Goal: Task Accomplishment & Management: Use online tool/utility

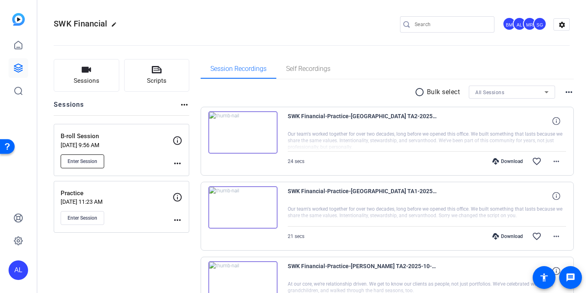
click at [79, 161] on span "Enter Session" at bounding box center [83, 161] width 30 height 7
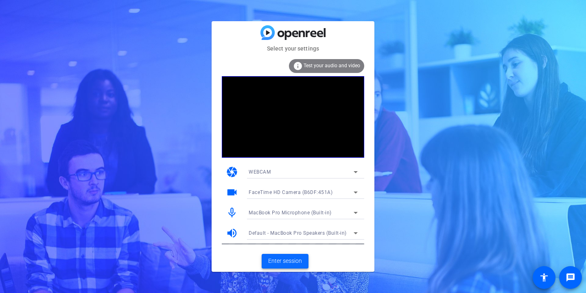
click at [285, 264] on span "Enter session" at bounding box center [285, 260] width 34 height 9
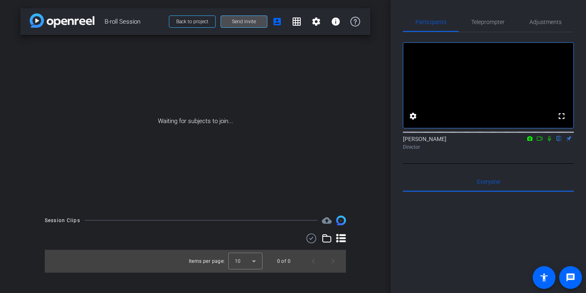
click at [240, 22] on span "Send invite" at bounding box center [244, 21] width 24 height 7
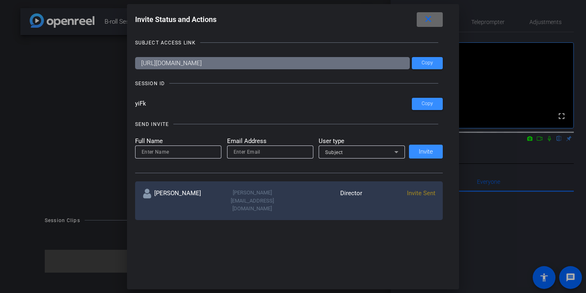
click at [432, 19] on mat-icon "close" at bounding box center [428, 19] width 10 height 10
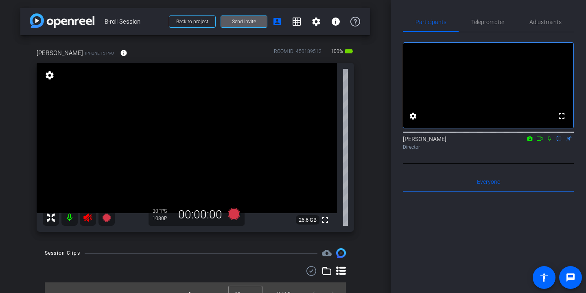
click at [86, 217] on icon at bounding box center [87, 217] width 9 height 8
click at [538, 27] on span "Adjustments" at bounding box center [546, 22] width 32 height 20
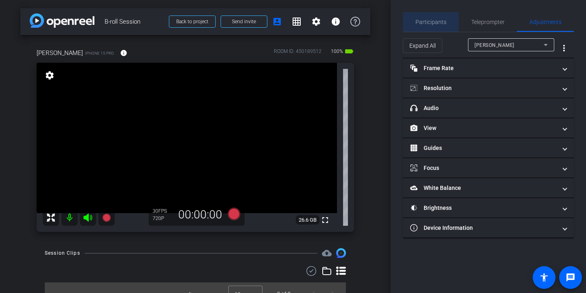
click at [437, 20] on span "Participants" at bounding box center [431, 22] width 31 height 6
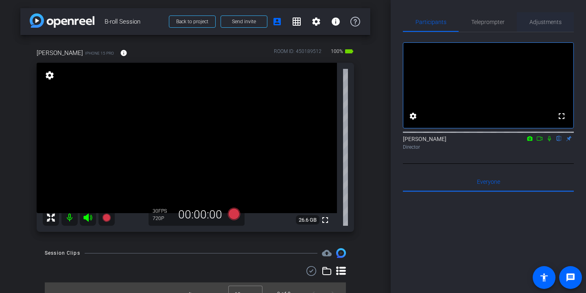
click at [556, 20] on span "Adjustments" at bounding box center [546, 22] width 32 height 6
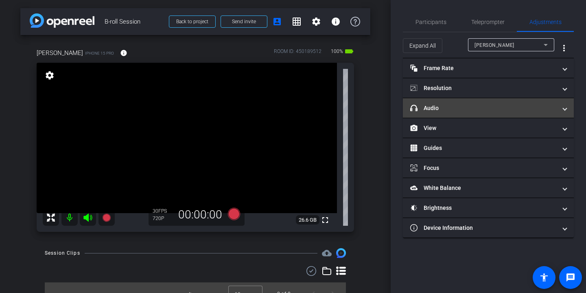
click at [469, 104] on mat-panel-title "headphone icon Audio" at bounding box center [483, 108] width 147 height 9
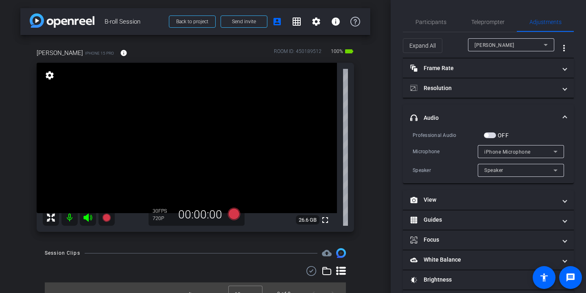
click at [487, 114] on mat-panel-title "headphone icon Audio" at bounding box center [483, 118] width 147 height 9
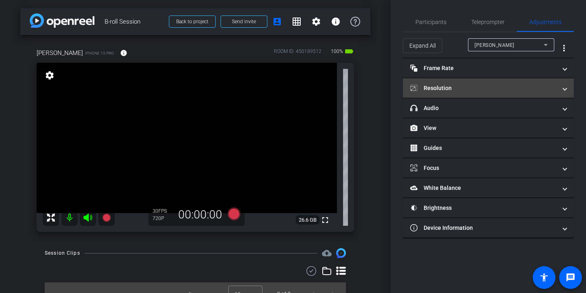
click at [483, 89] on mat-panel-title "Resolution" at bounding box center [483, 88] width 147 height 9
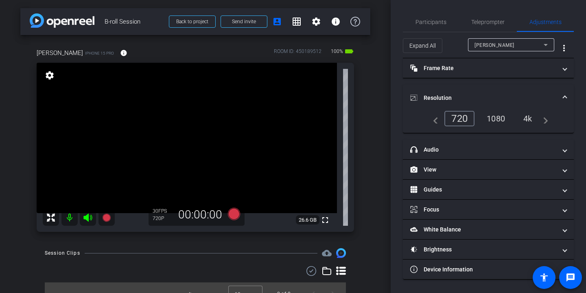
click at [533, 120] on div "4k" at bounding box center [527, 119] width 21 height 14
click at [523, 94] on mat-panel-title "Resolution" at bounding box center [483, 98] width 147 height 9
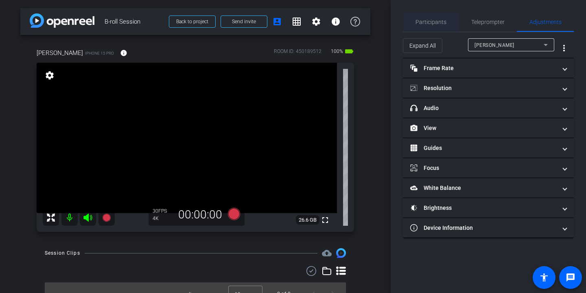
click at [436, 17] on span "Participants" at bounding box center [431, 22] width 31 height 20
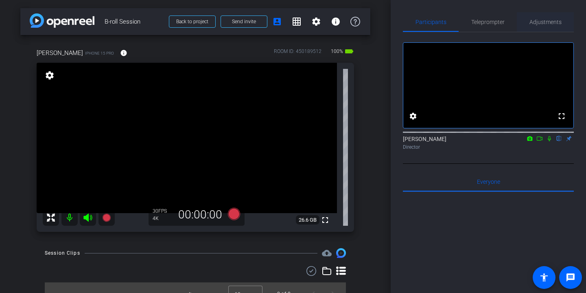
click at [556, 19] on span "Adjustments" at bounding box center [546, 22] width 32 height 6
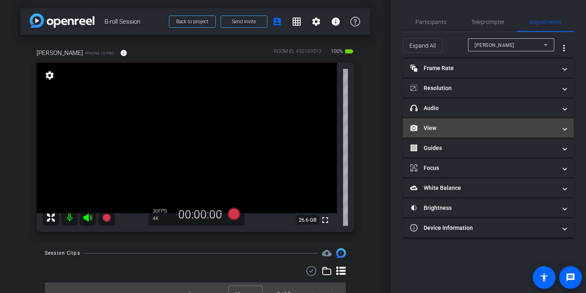
click at [484, 126] on mat-panel-title "View" at bounding box center [483, 128] width 147 height 9
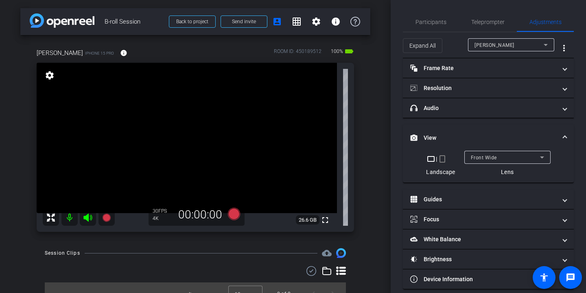
click at [487, 155] on span "Front Wide" at bounding box center [484, 158] width 26 height 6
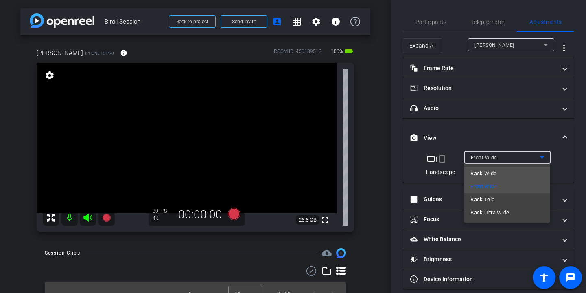
click at [508, 173] on mat-option "Back Wide" at bounding box center [507, 173] width 86 height 13
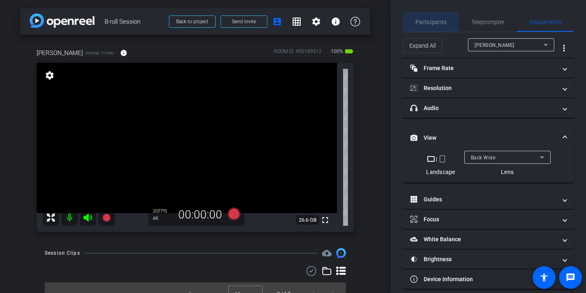
click at [438, 23] on span "Participants" at bounding box center [431, 22] width 31 height 6
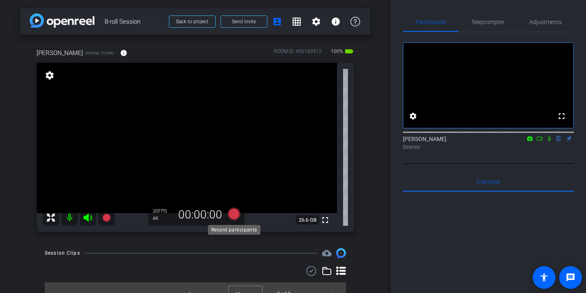
click at [235, 210] on icon at bounding box center [234, 214] width 12 height 12
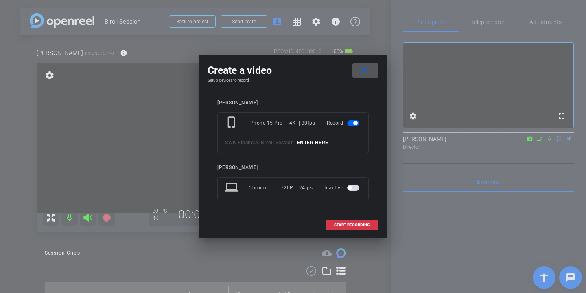
click at [323, 145] on input at bounding box center [324, 143] width 55 height 10
type input "Tanner desk"
click at [360, 224] on span "START RECORDING" at bounding box center [352, 225] width 36 height 4
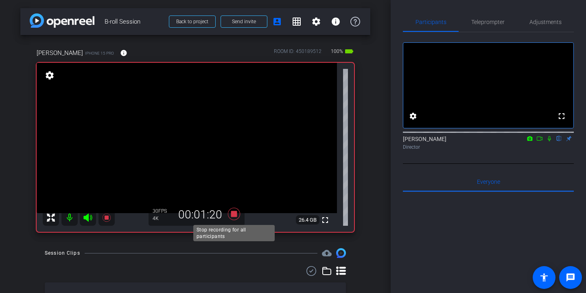
click at [238, 215] on icon at bounding box center [234, 213] width 20 height 15
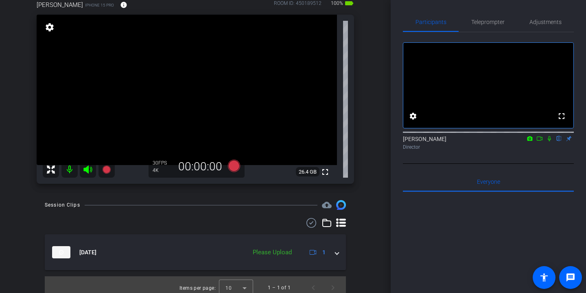
scroll to position [54, 0]
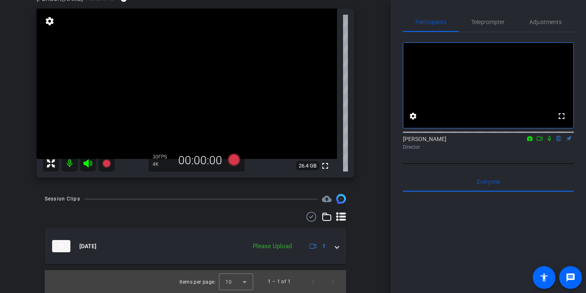
click at [311, 220] on icon at bounding box center [311, 217] width 12 height 10
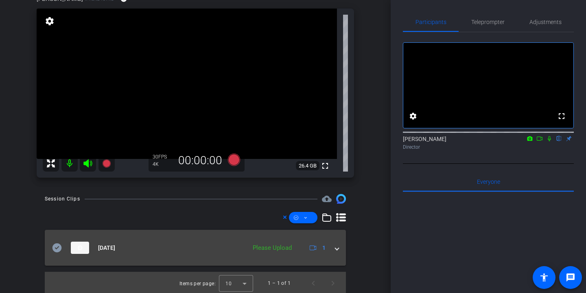
click at [58, 248] on icon at bounding box center [57, 247] width 9 height 9
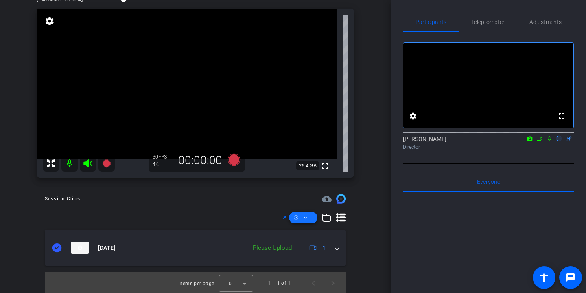
click at [302, 215] on span at bounding box center [303, 218] width 28 height 20
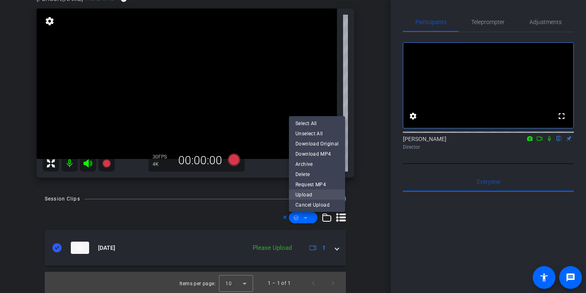
click at [316, 193] on span "Upload" at bounding box center [317, 195] width 43 height 10
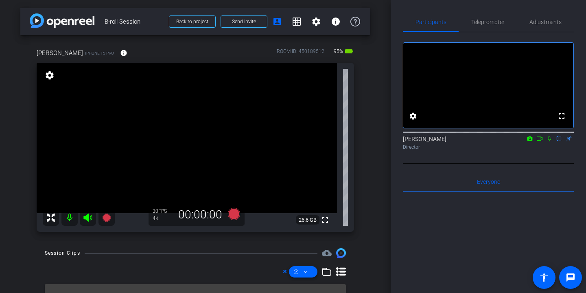
scroll to position [0, 0]
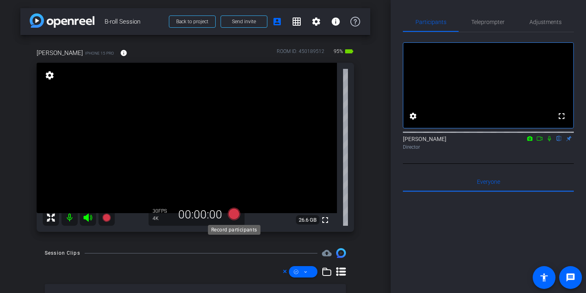
click at [236, 213] on icon at bounding box center [234, 214] width 12 height 12
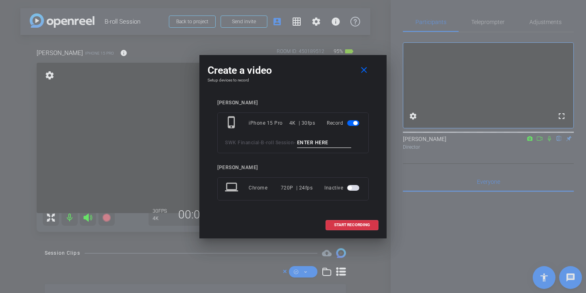
click at [317, 141] on input at bounding box center [324, 143] width 55 height 10
type input "single client entrance"
drag, startPoint x: 307, startPoint y: 66, endPoint x: 358, endPoint y: 68, distance: 50.5
click at [358, 69] on div "Create a video close" at bounding box center [293, 70] width 171 height 15
click at [355, 223] on span "START RECORDING" at bounding box center [352, 225] width 36 height 4
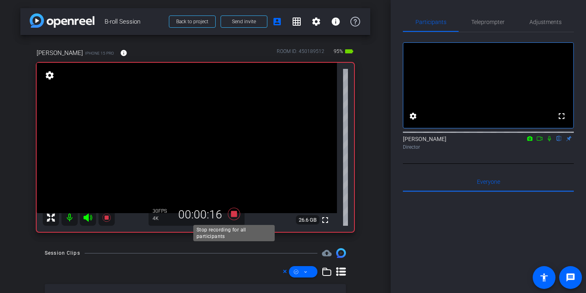
click at [234, 210] on icon at bounding box center [234, 213] width 20 height 15
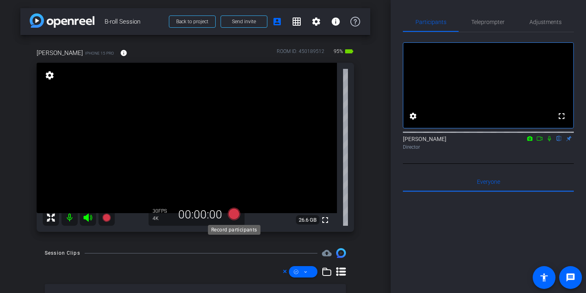
click at [235, 212] on icon at bounding box center [234, 214] width 12 height 12
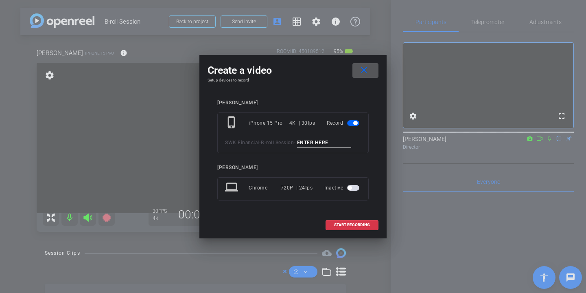
click at [369, 72] on span at bounding box center [366, 71] width 26 height 20
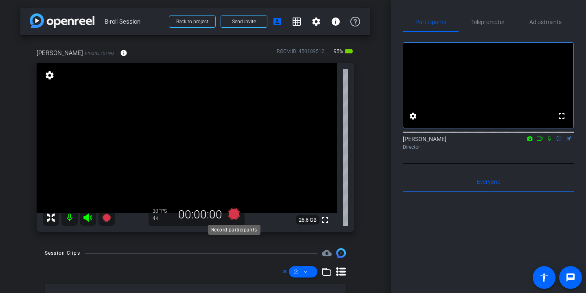
click at [234, 213] on icon at bounding box center [234, 214] width 12 height 12
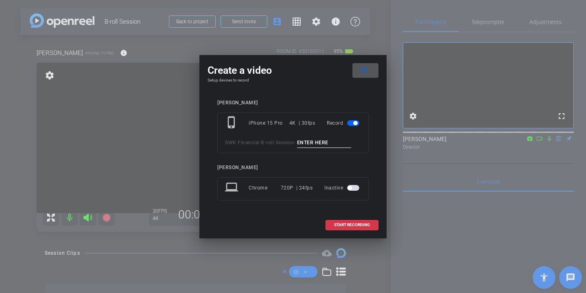
click at [331, 142] on input at bounding box center [324, 143] width 55 height 10
type input "couple clients entrance"
click at [357, 225] on span "START RECORDING" at bounding box center [352, 225] width 36 height 4
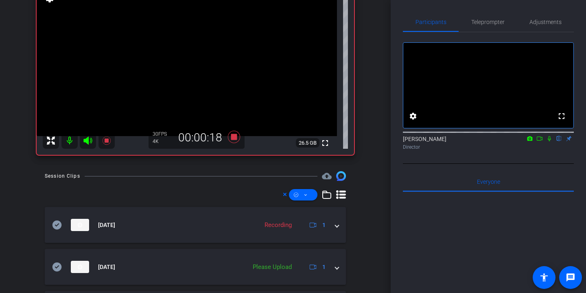
scroll to position [60, 0]
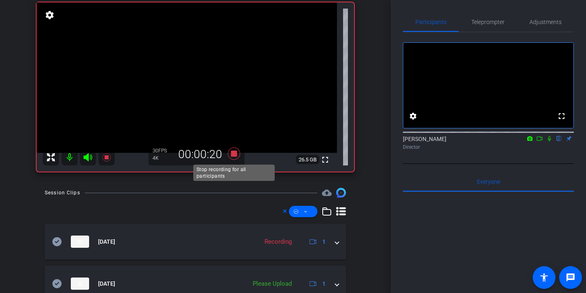
click at [236, 155] on icon at bounding box center [234, 153] width 12 height 12
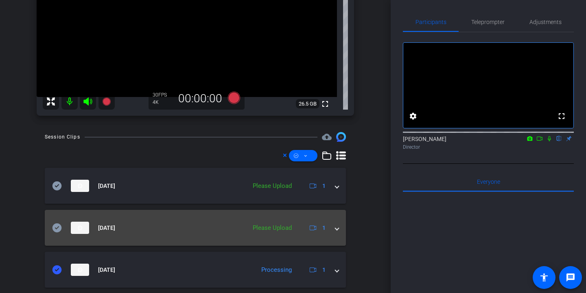
scroll to position [124, 0]
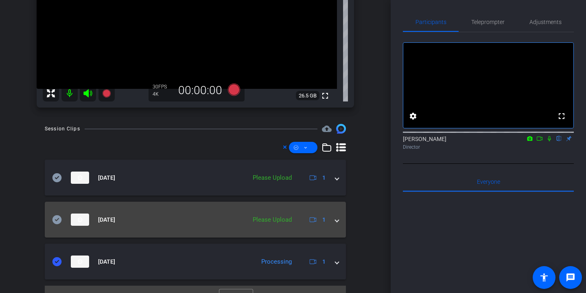
click at [57, 217] on icon at bounding box center [57, 219] width 9 height 9
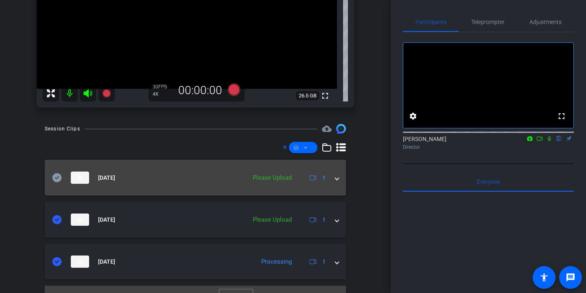
click at [56, 173] on icon at bounding box center [57, 177] width 9 height 9
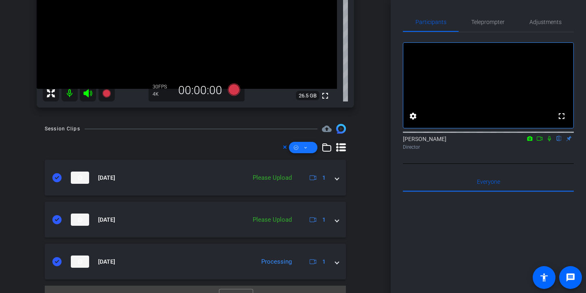
click at [307, 147] on icon at bounding box center [306, 147] width 4 height 10
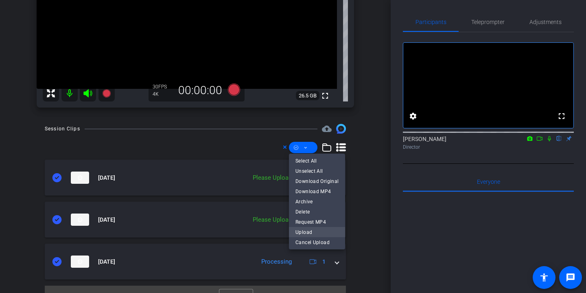
click at [320, 232] on span "Upload" at bounding box center [317, 232] width 43 height 10
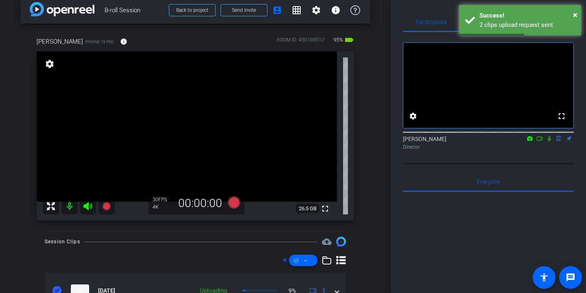
scroll to position [0, 0]
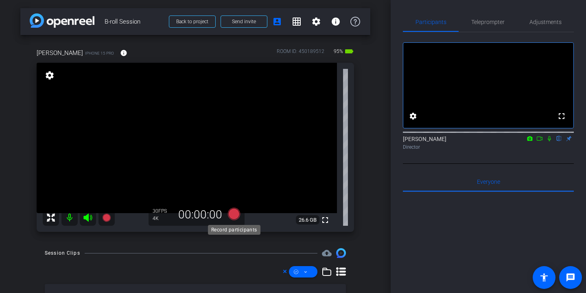
click at [238, 213] on icon at bounding box center [234, 214] width 12 height 12
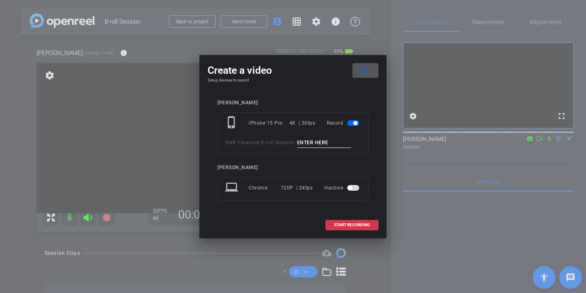
click at [322, 140] on input at bounding box center [324, 143] width 55 height 10
click at [301, 141] on input "client hand" at bounding box center [324, 143] width 55 height 10
drag, startPoint x: 340, startPoint y: 141, endPoint x: 245, endPoint y: 137, distance: 95.3
click at [245, 138] on div "SWK Financial - B-roll Session - client hand" at bounding box center [293, 143] width 136 height 10
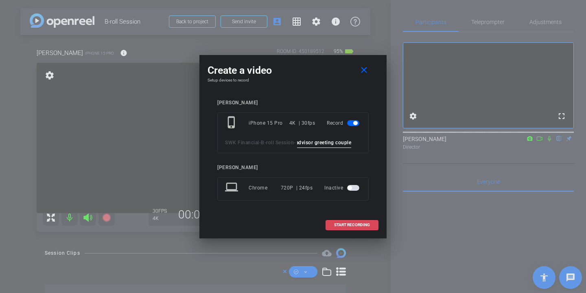
type input "advisor greeting couple"
click at [363, 223] on span "START RECORDING" at bounding box center [352, 225] width 36 height 4
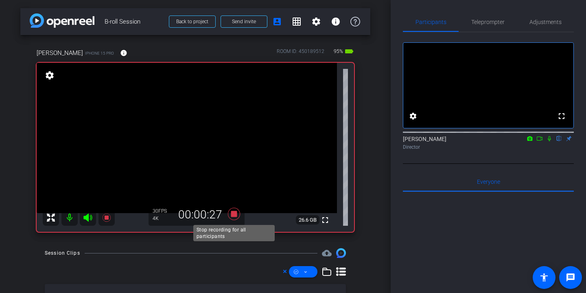
click at [236, 214] on icon at bounding box center [234, 214] width 12 height 12
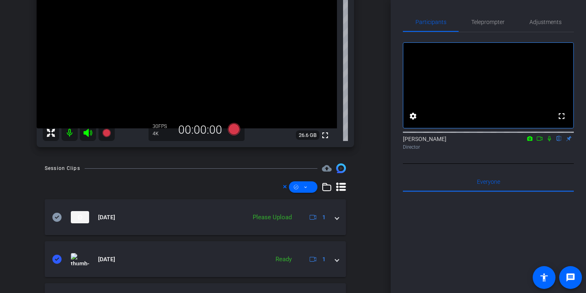
scroll to position [86, 0]
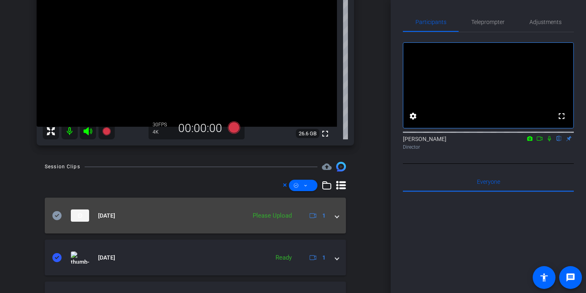
click at [57, 213] on icon at bounding box center [57, 215] width 9 height 9
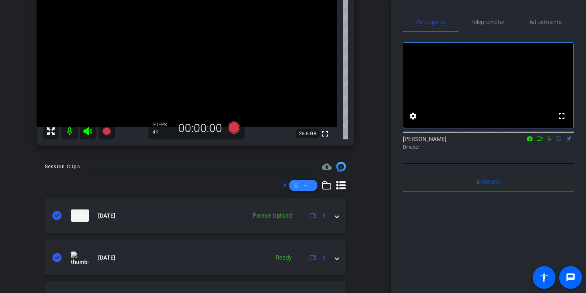
click at [309, 182] on span at bounding box center [303, 185] width 28 height 20
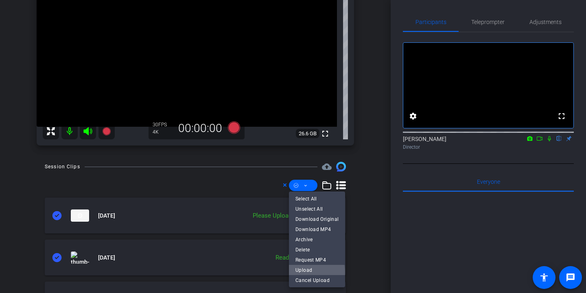
click at [314, 272] on span "Upload" at bounding box center [317, 270] width 43 height 10
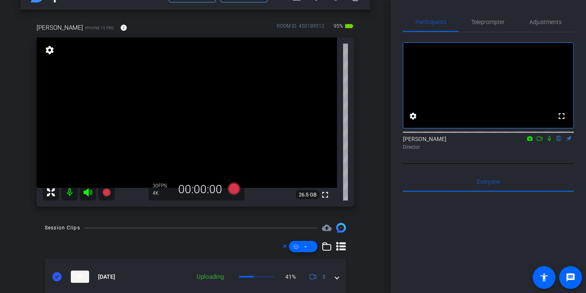
scroll to position [0, 0]
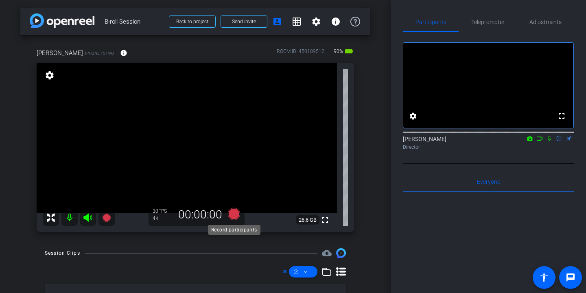
click at [237, 218] on icon at bounding box center [234, 214] width 12 height 12
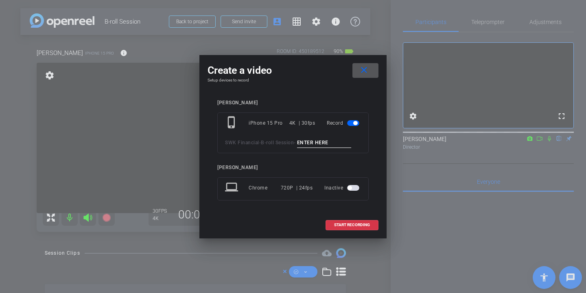
click at [323, 144] on input at bounding box center [324, 143] width 55 height 10
type input "couple"
click at [364, 67] on mat-icon "close" at bounding box center [364, 70] width 10 height 10
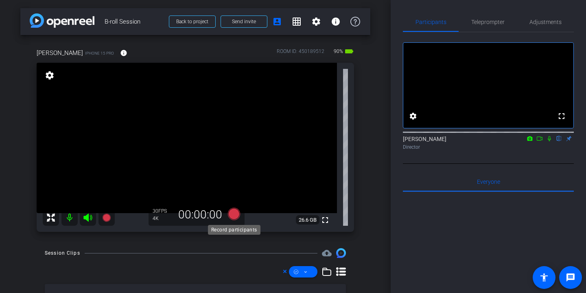
click at [237, 214] on icon at bounding box center [234, 214] width 12 height 12
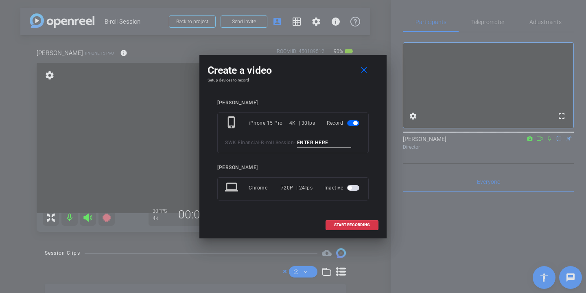
click at [319, 142] on input at bounding box center [324, 143] width 55 height 10
type input "couple conference room wide"
click at [346, 223] on span "START RECORDING" at bounding box center [352, 225] width 36 height 4
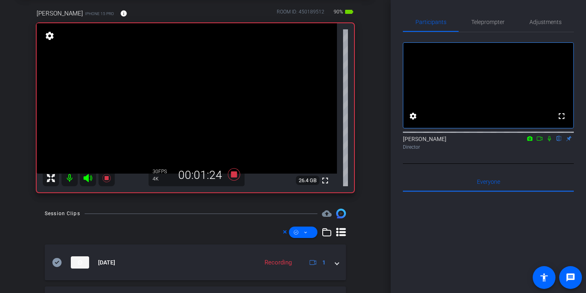
scroll to position [40, 0]
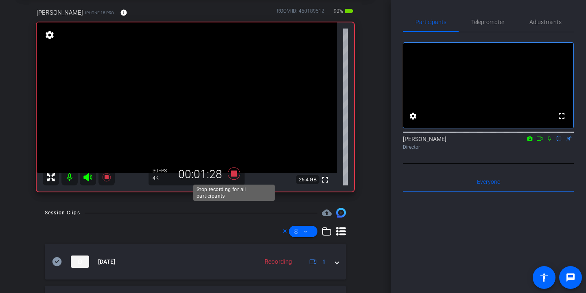
click at [236, 173] on icon at bounding box center [234, 173] width 12 height 12
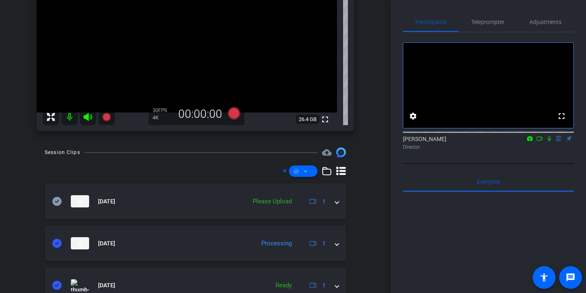
scroll to position [126, 0]
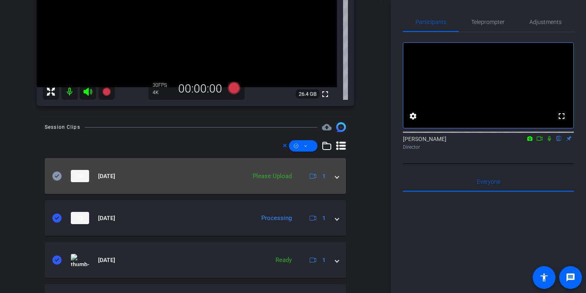
click at [59, 176] on icon at bounding box center [57, 175] width 9 height 9
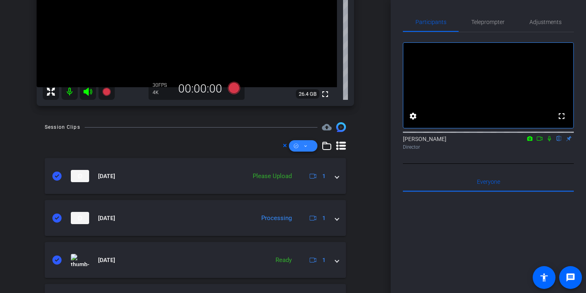
click at [306, 143] on icon at bounding box center [306, 146] width 4 height 10
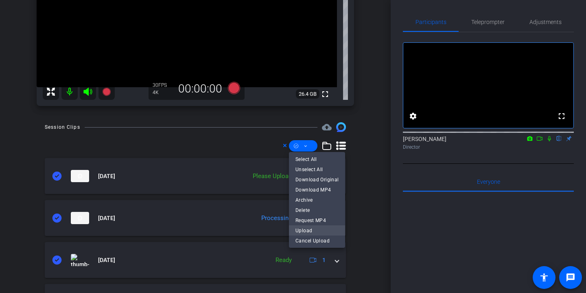
click at [311, 232] on span "Upload" at bounding box center [317, 230] width 43 height 10
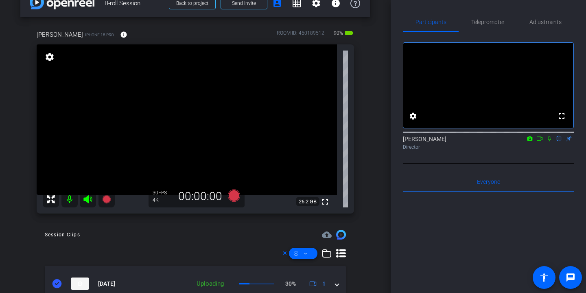
scroll to position [19, 0]
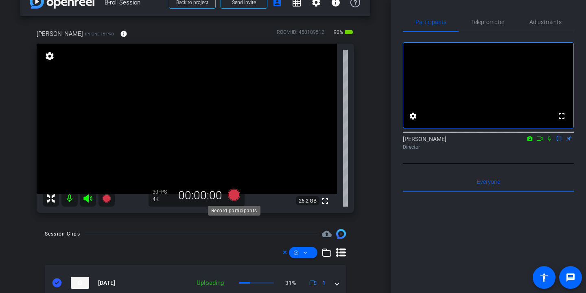
click at [240, 196] on icon at bounding box center [234, 194] width 12 height 12
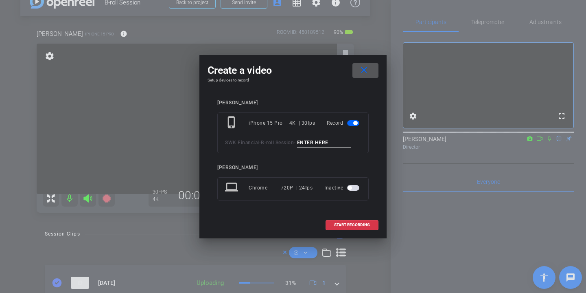
click at [322, 141] on input at bounding box center [324, 143] width 55 height 10
type input "clients conference room angle 2"
click at [355, 223] on span "START RECORDING" at bounding box center [352, 225] width 36 height 4
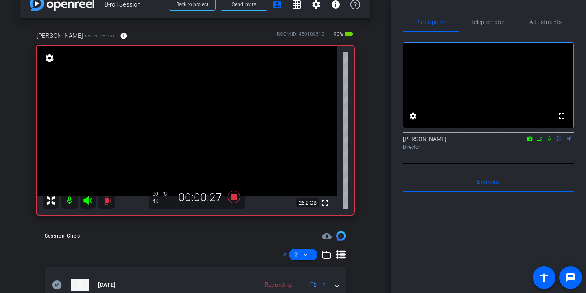
scroll to position [12, 0]
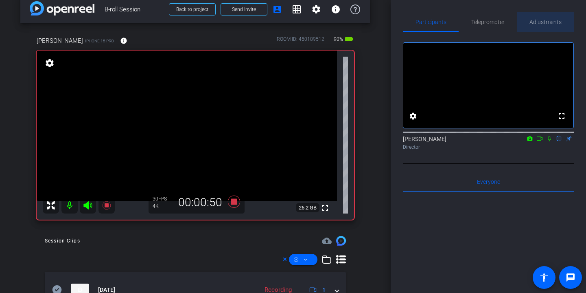
click at [551, 23] on span "Adjustments" at bounding box center [546, 22] width 32 height 6
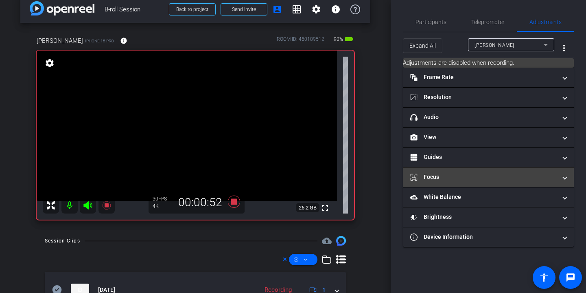
click at [478, 179] on mat-panel-title "Focus" at bounding box center [483, 177] width 147 height 9
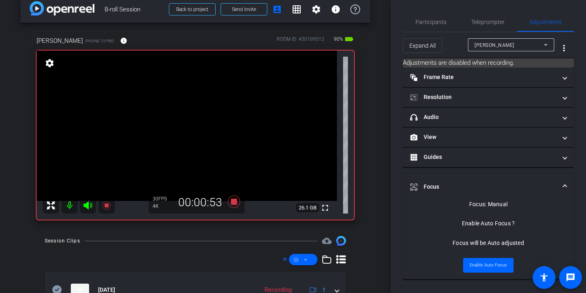
scroll to position [28, 0]
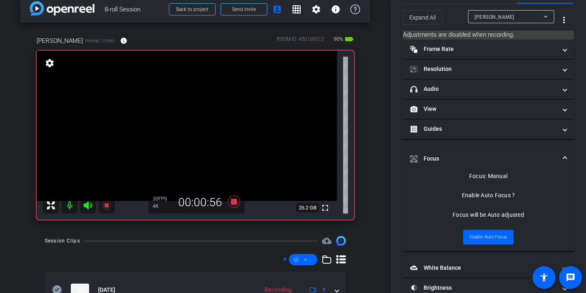
click at [534, 156] on mat-panel-title "Focus" at bounding box center [483, 158] width 147 height 9
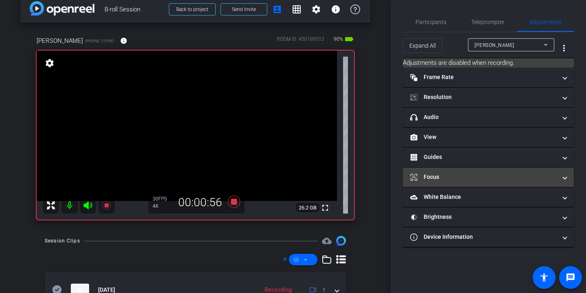
scroll to position [0, 0]
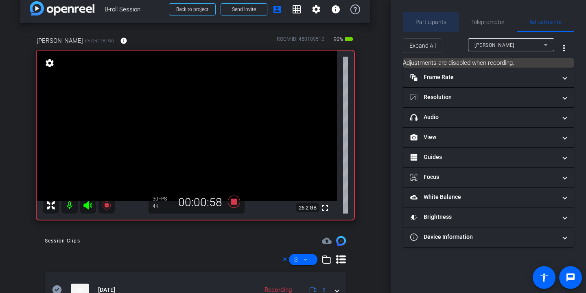
click at [440, 23] on span "Participants" at bounding box center [431, 22] width 31 height 6
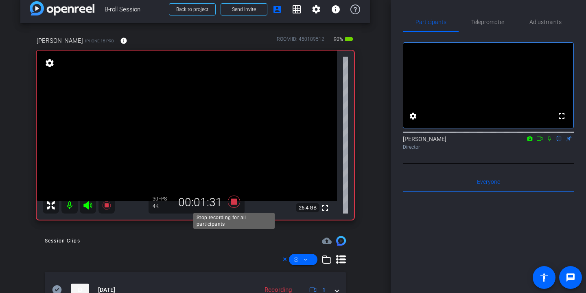
click at [235, 198] on icon at bounding box center [234, 201] width 20 height 15
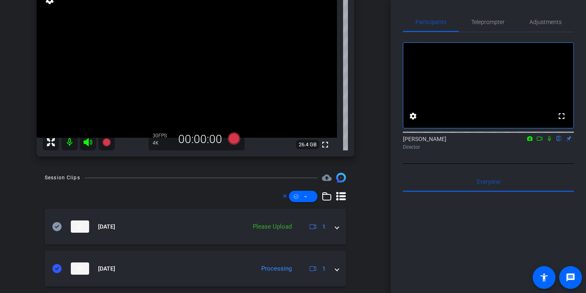
scroll to position [75, 0]
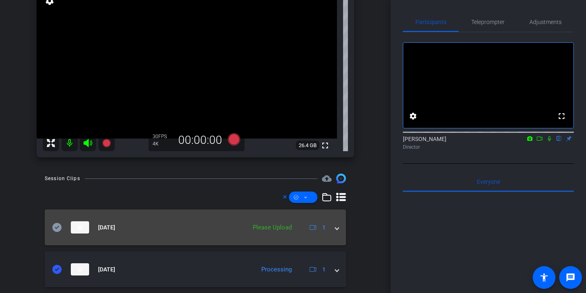
click at [58, 226] on icon at bounding box center [57, 227] width 9 height 9
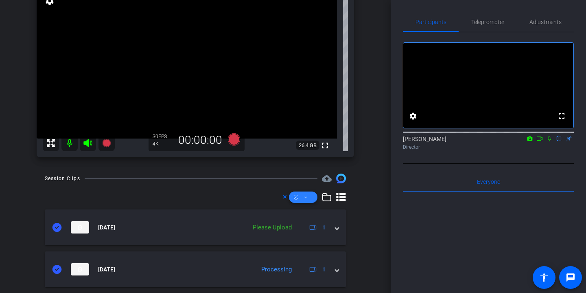
click at [307, 197] on icon at bounding box center [306, 197] width 4 height 10
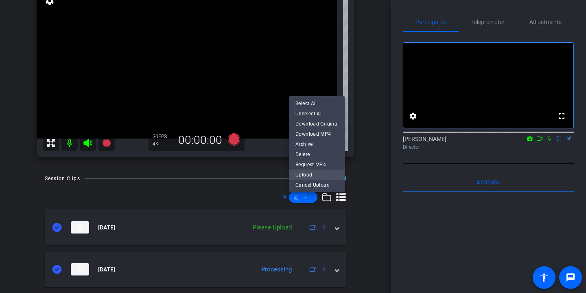
click at [313, 175] on span "Upload" at bounding box center [317, 174] width 43 height 10
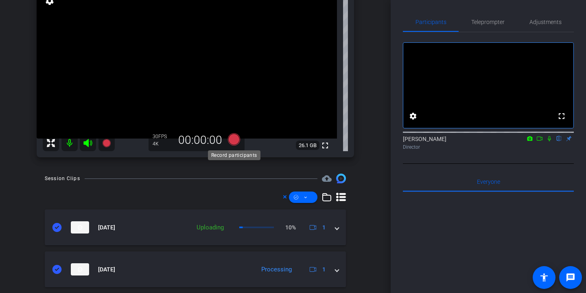
click at [235, 143] on icon at bounding box center [234, 139] width 12 height 12
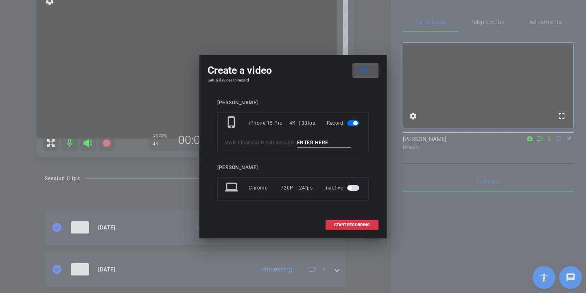
click at [311, 142] on input at bounding box center [324, 143] width 55 height 10
type input "c"
type input "s"
type input "clients conference room angle 3"
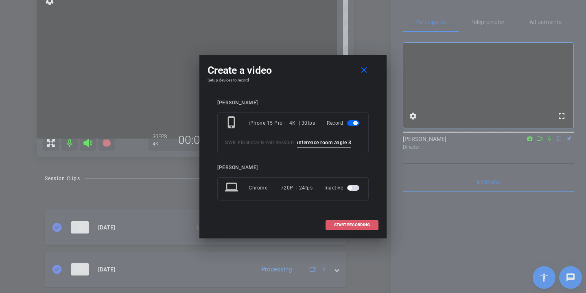
click at [338, 223] on span "START RECORDING" at bounding box center [352, 225] width 36 height 4
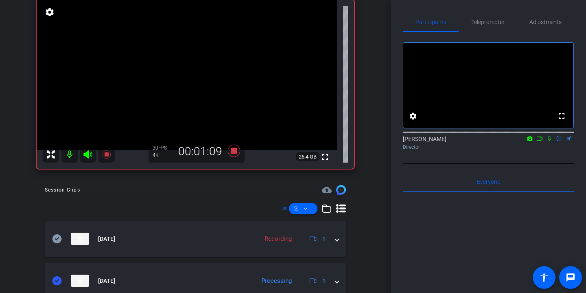
scroll to position [0, 0]
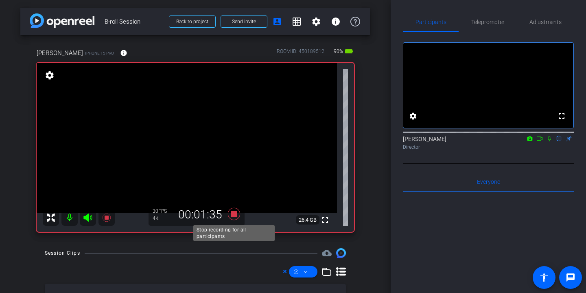
click at [236, 213] on icon at bounding box center [234, 214] width 12 height 12
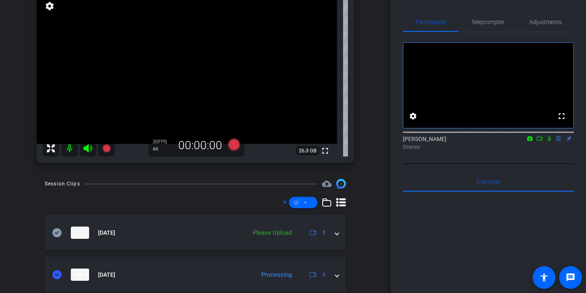
scroll to position [75, 0]
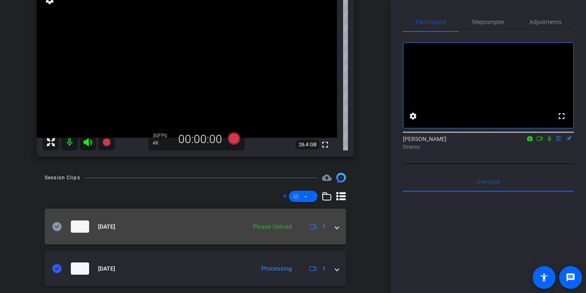
click at [61, 221] on mat-panel-title "Oct 14, 2025" at bounding box center [147, 226] width 190 height 12
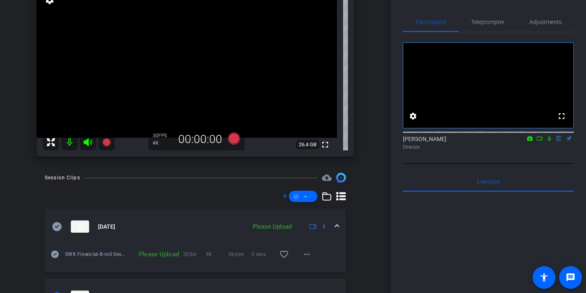
click at [56, 225] on icon at bounding box center [57, 226] width 9 height 9
click at [307, 197] on icon at bounding box center [306, 196] width 4 height 10
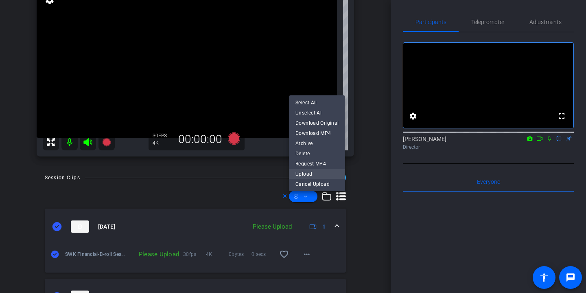
click at [318, 170] on span "Upload" at bounding box center [317, 174] width 43 height 10
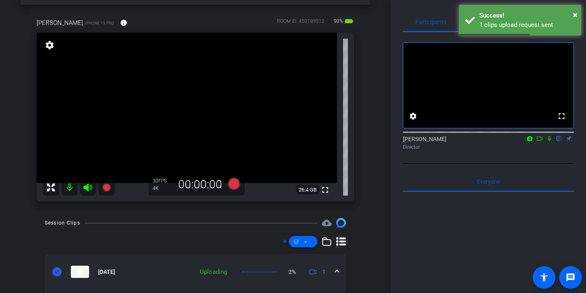
scroll to position [0, 0]
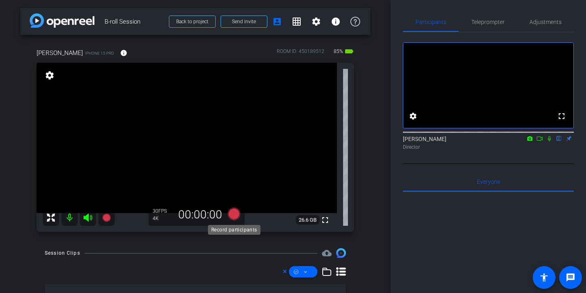
click at [235, 216] on icon at bounding box center [234, 214] width 12 height 12
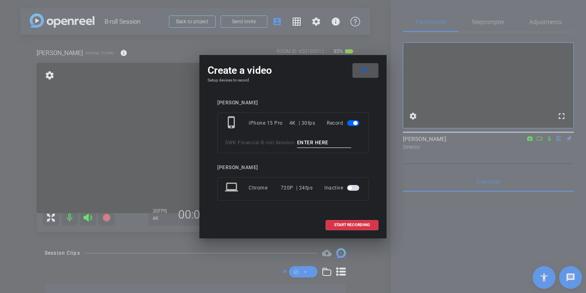
click at [336, 143] on input at bounding box center [324, 143] width 55 height 10
type input "single client conference room wide"
click at [353, 225] on span "START RECORDING" at bounding box center [352, 225] width 36 height 4
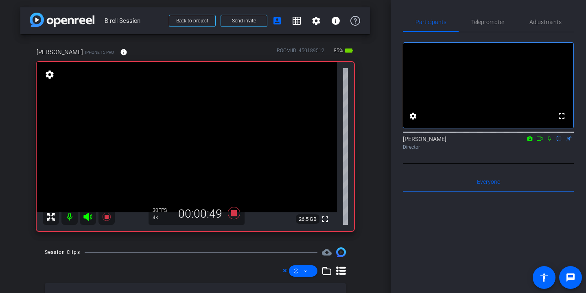
scroll to position [0, 0]
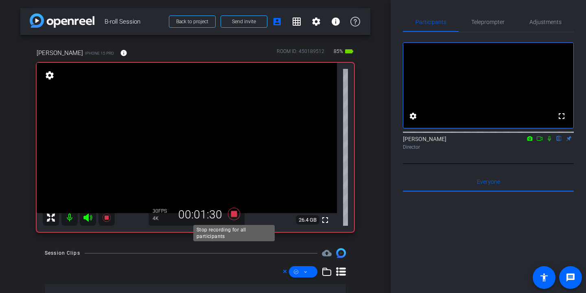
click at [236, 214] on icon at bounding box center [234, 214] width 12 height 12
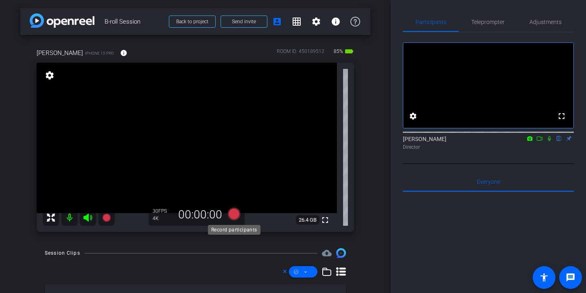
click at [236, 215] on icon at bounding box center [234, 214] width 12 height 12
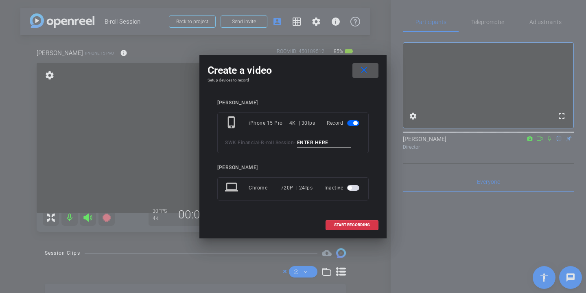
click at [366, 67] on mat-icon "close" at bounding box center [364, 70] width 10 height 10
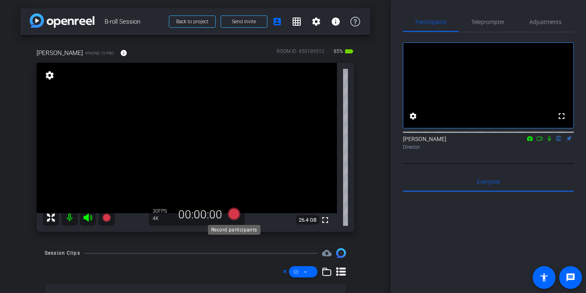
click at [237, 213] on icon at bounding box center [234, 214] width 12 height 12
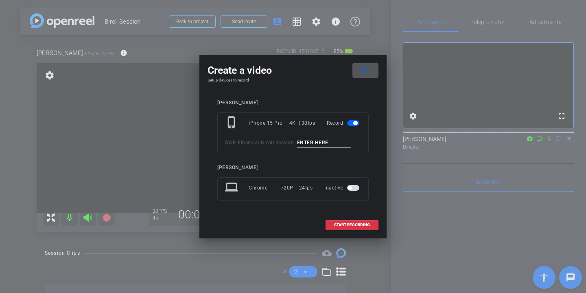
click at [327, 138] on input at bounding box center [324, 143] width 55 height 10
type input "single client conference room angle 2"
click at [350, 223] on span "START RECORDING" at bounding box center [352, 225] width 36 height 4
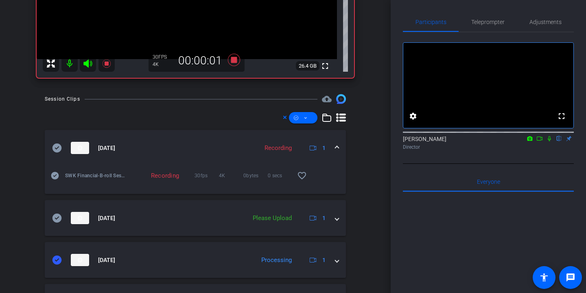
scroll to position [158, 0]
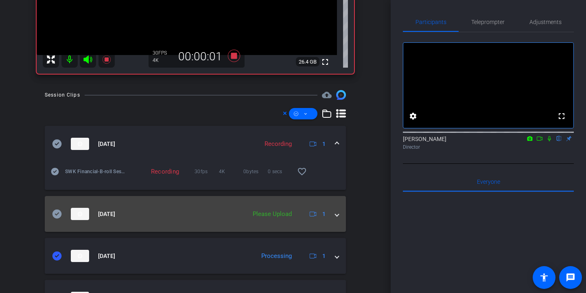
click at [61, 220] on mat-panel-title "Oct 14, 2025" at bounding box center [147, 214] width 190 height 12
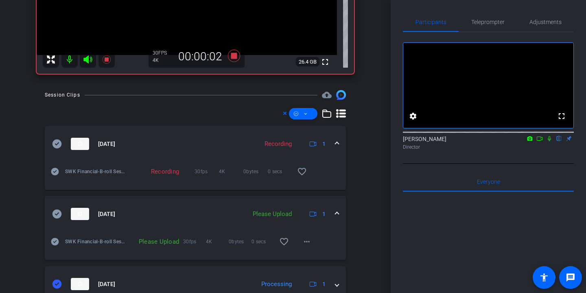
click at [56, 213] on icon at bounding box center [57, 213] width 9 height 9
click at [307, 115] on icon at bounding box center [306, 114] width 4 height 10
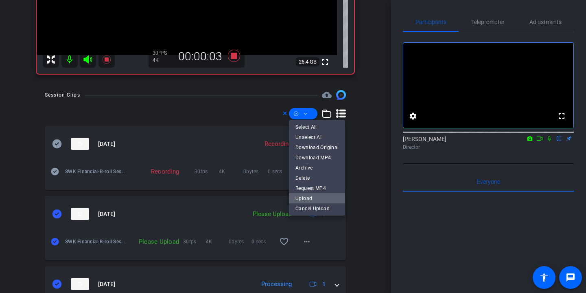
click at [326, 195] on span "Upload" at bounding box center [317, 198] width 43 height 10
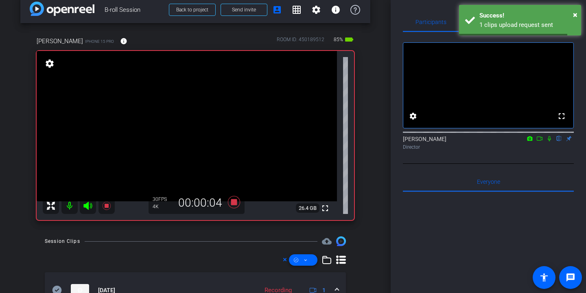
scroll to position [0, 0]
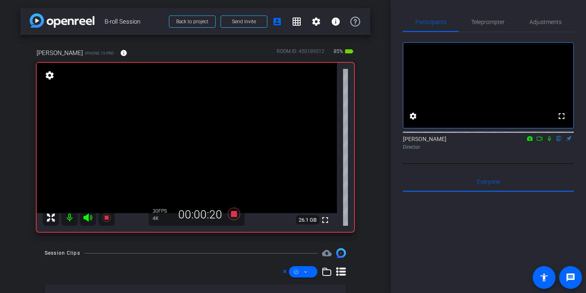
click at [89, 218] on icon at bounding box center [88, 218] width 10 height 10
click at [235, 213] on icon at bounding box center [234, 214] width 12 height 12
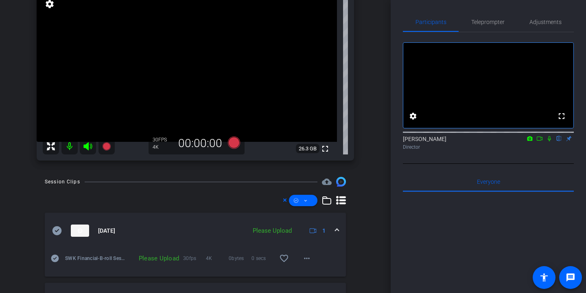
scroll to position [129, 0]
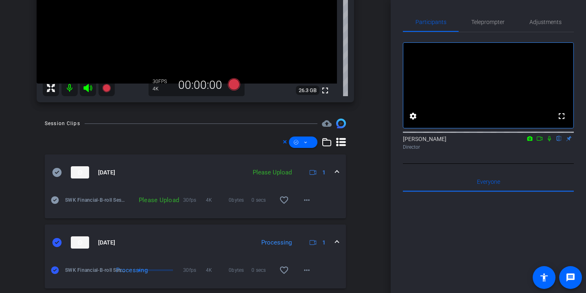
click at [56, 170] on icon at bounding box center [57, 172] width 9 height 9
click at [305, 149] on span at bounding box center [303, 142] width 28 height 20
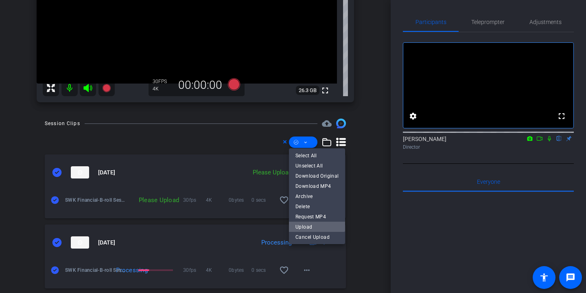
click at [310, 226] on span "Upload" at bounding box center [317, 226] width 43 height 10
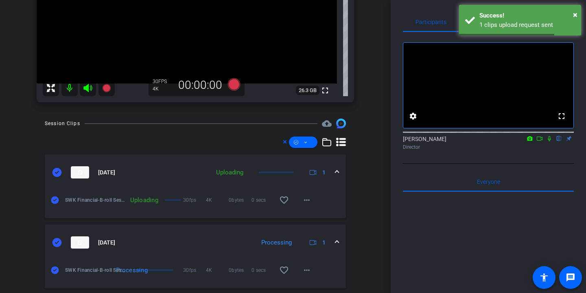
click at [210, 120] on div "Session Clips cloud_upload" at bounding box center [195, 123] width 301 height 10
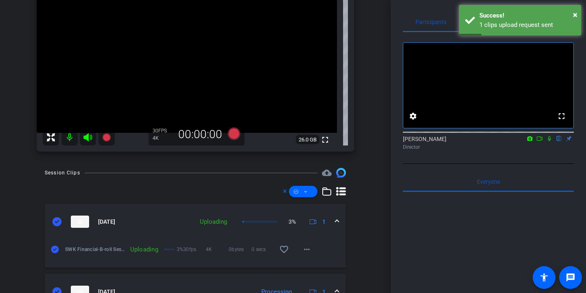
scroll to position [0, 0]
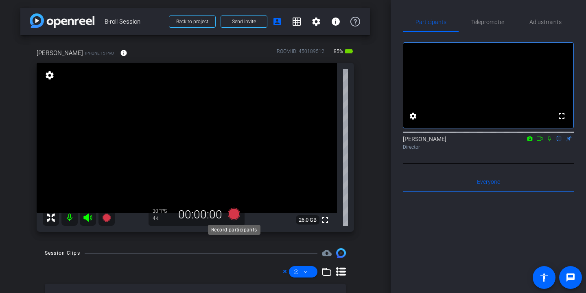
click at [234, 216] on icon at bounding box center [234, 214] width 12 height 12
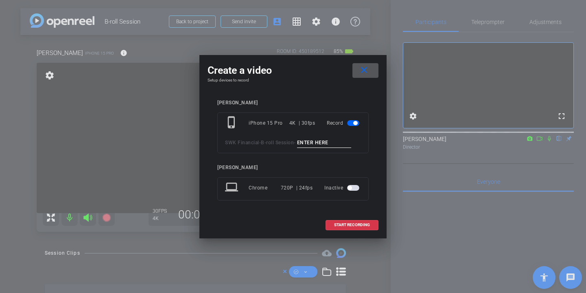
click at [310, 144] on input at bounding box center [324, 143] width 55 height 10
type input "single client conference room angle 3"
click at [356, 223] on span "START RECORDING" at bounding box center [352, 225] width 36 height 4
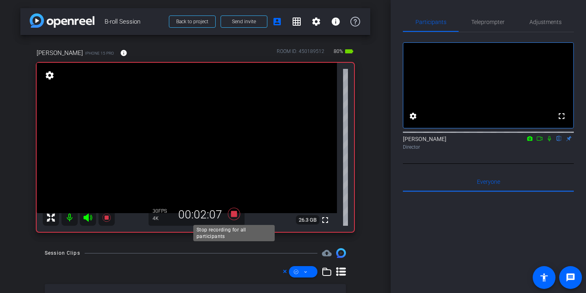
click at [237, 213] on icon at bounding box center [234, 214] width 12 height 12
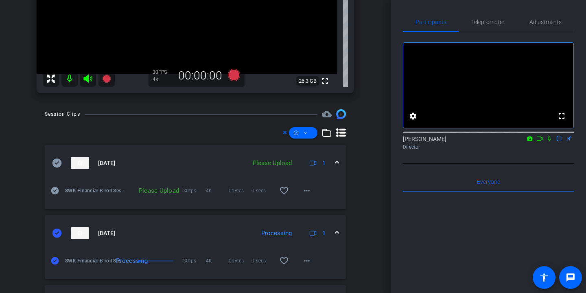
scroll to position [167, 0]
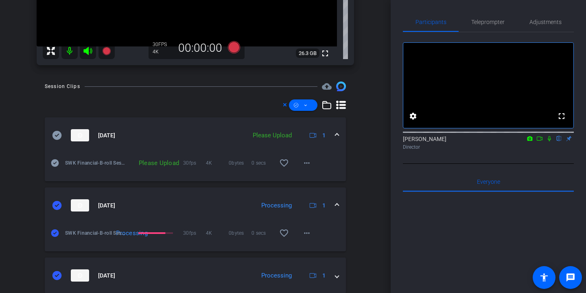
click at [57, 134] on icon at bounding box center [57, 135] width 9 height 9
click at [308, 102] on span at bounding box center [303, 105] width 28 height 20
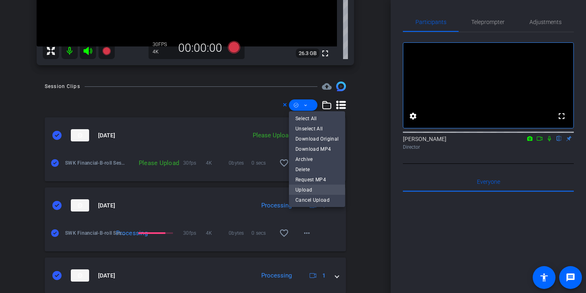
click at [328, 187] on span "Upload" at bounding box center [317, 189] width 43 height 10
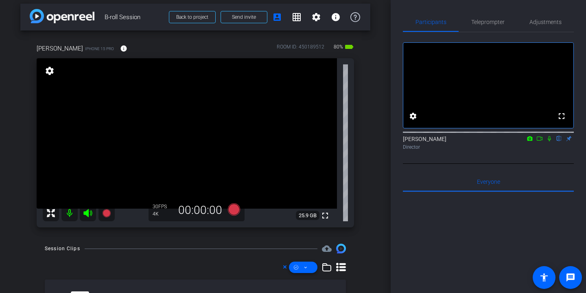
scroll to position [5, 0]
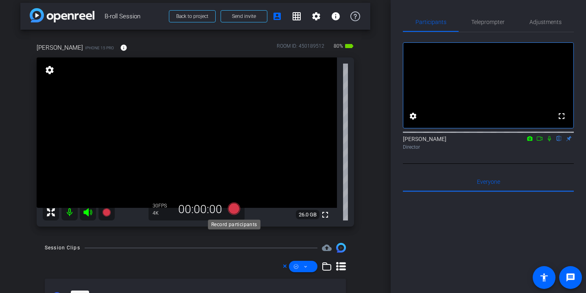
click at [232, 207] on icon at bounding box center [234, 208] width 12 height 12
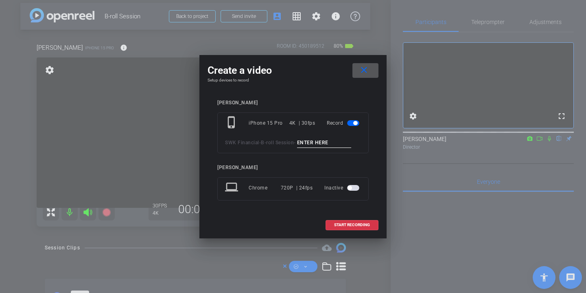
click at [327, 145] on input at bounding box center [324, 143] width 55 height 10
type input "single client wrap up"
click at [352, 223] on span "START RECORDING" at bounding box center [352, 225] width 36 height 4
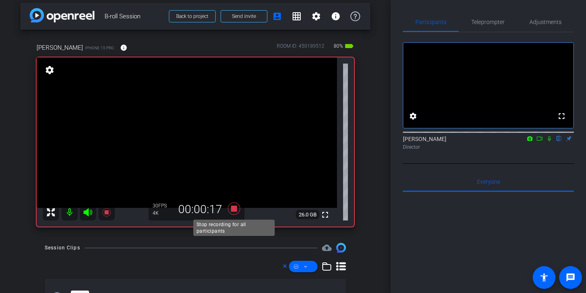
click at [236, 206] on icon at bounding box center [234, 208] width 12 height 12
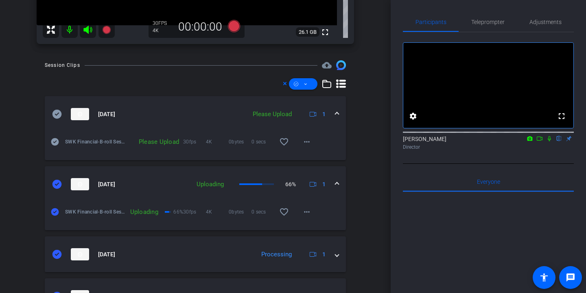
scroll to position [191, 0]
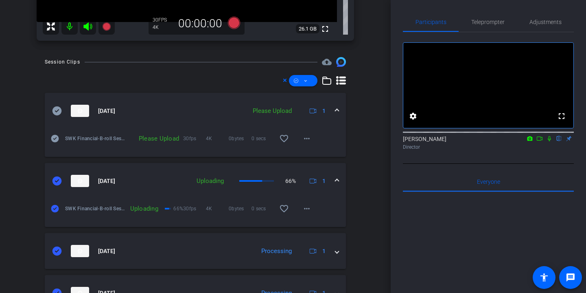
click at [55, 109] on icon at bounding box center [57, 110] width 9 height 9
click at [302, 84] on span at bounding box center [303, 81] width 28 height 20
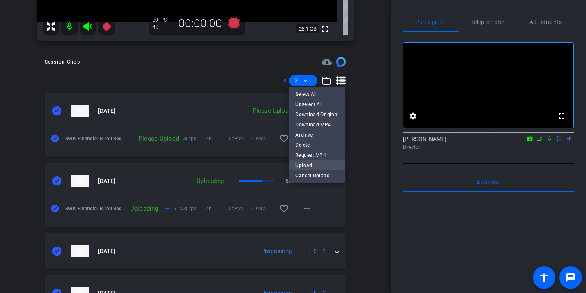
click at [308, 164] on span "Upload" at bounding box center [317, 165] width 43 height 10
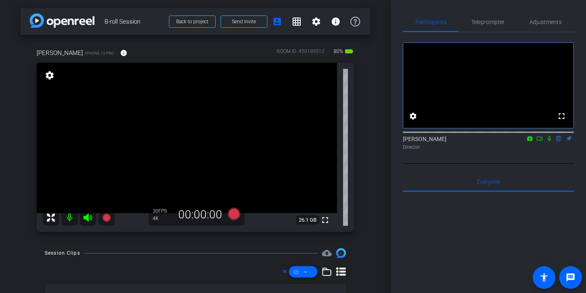
scroll to position [0, 0]
click at [237, 216] on icon at bounding box center [234, 213] width 12 height 12
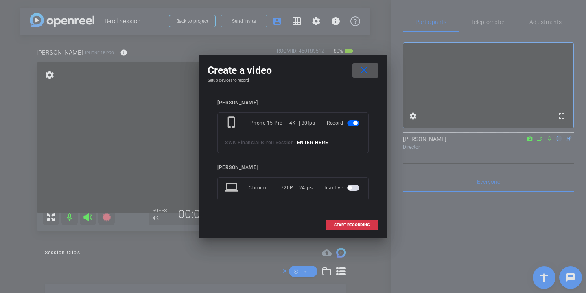
click at [325, 142] on input at bounding box center [324, 143] width 55 height 10
type input "team meeting wide"
click at [359, 226] on span "START RECORDING" at bounding box center [352, 225] width 36 height 4
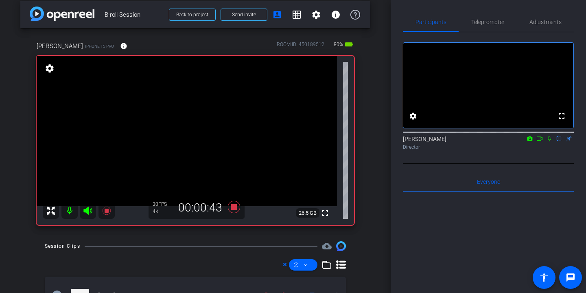
scroll to position [0, 0]
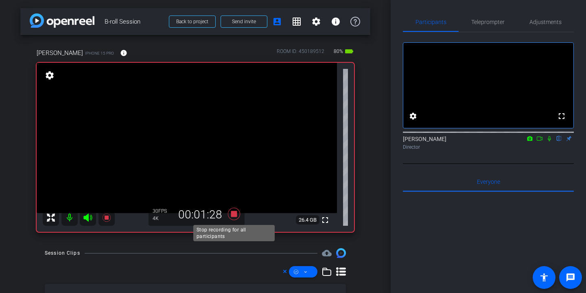
click at [234, 213] on icon at bounding box center [234, 214] width 12 height 12
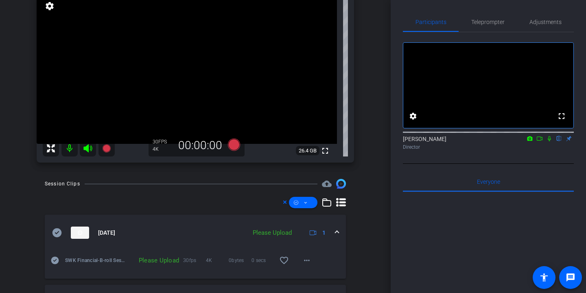
scroll to position [101, 0]
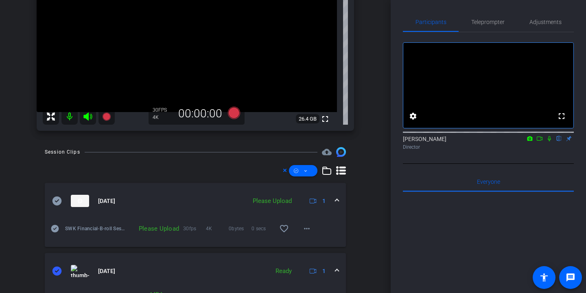
click at [59, 198] on icon at bounding box center [57, 200] width 9 height 9
click at [307, 169] on icon at bounding box center [306, 171] width 4 height 10
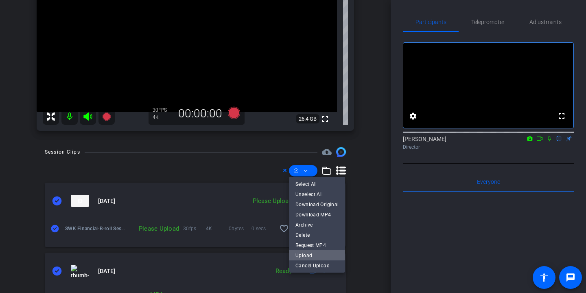
click at [315, 252] on span "Upload" at bounding box center [317, 255] width 43 height 10
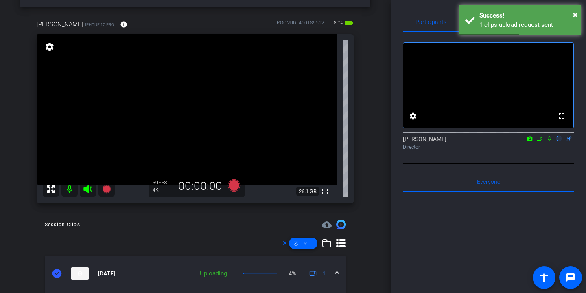
scroll to position [1, 0]
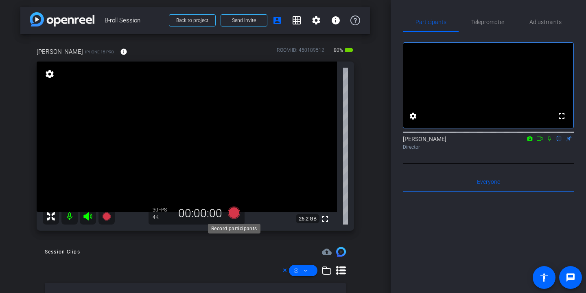
click at [235, 215] on icon at bounding box center [234, 212] width 12 height 12
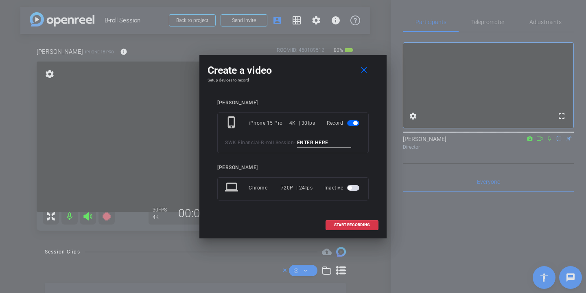
click at [337, 138] on input at bounding box center [324, 143] width 55 height 10
type input "team meeting angle 2"
click at [361, 221] on span at bounding box center [352, 225] width 52 height 20
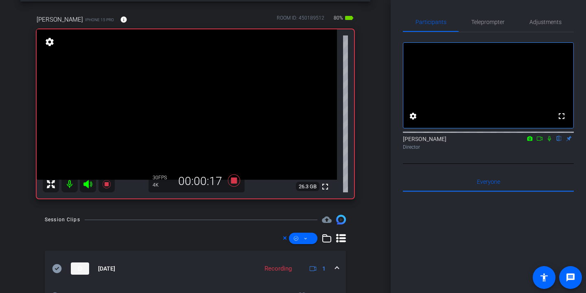
scroll to position [0, 0]
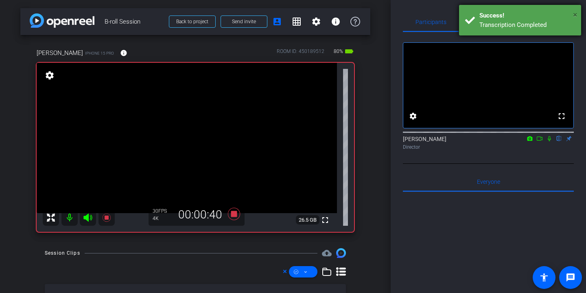
click at [576, 15] on span "×" at bounding box center [575, 15] width 4 height 10
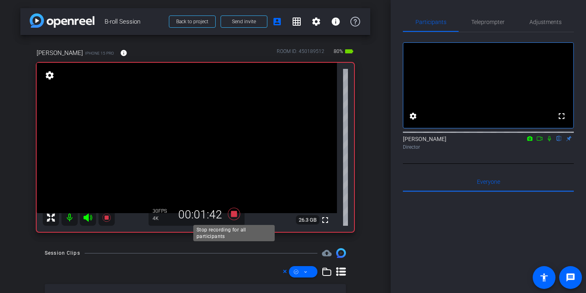
click at [238, 214] on icon at bounding box center [234, 213] width 20 height 15
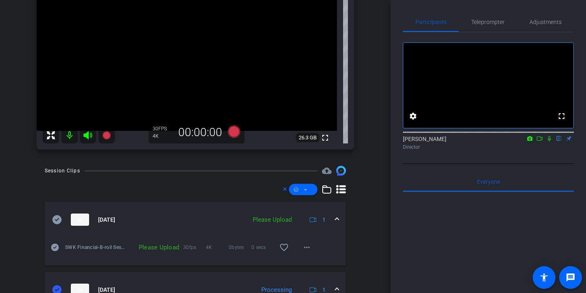
scroll to position [84, 0]
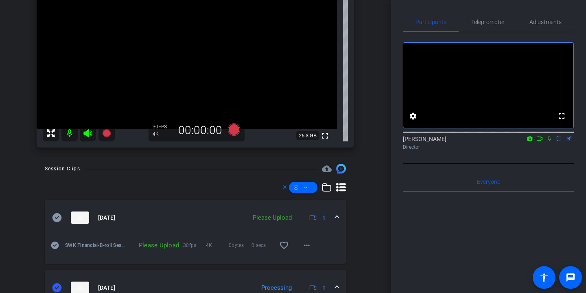
click at [57, 215] on icon at bounding box center [57, 217] width 9 height 9
click at [308, 184] on span at bounding box center [303, 188] width 28 height 20
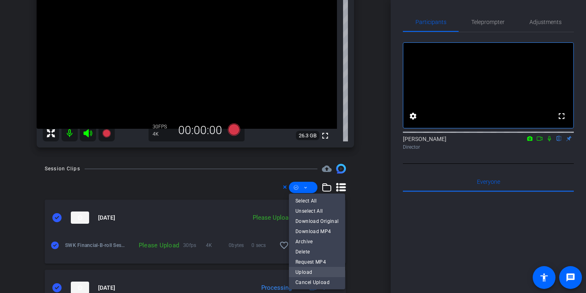
click at [319, 270] on span "Upload" at bounding box center [317, 272] width 43 height 10
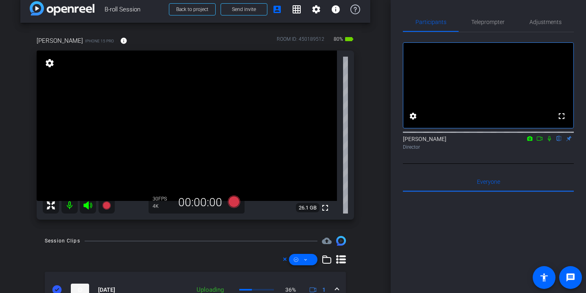
scroll to position [3, 0]
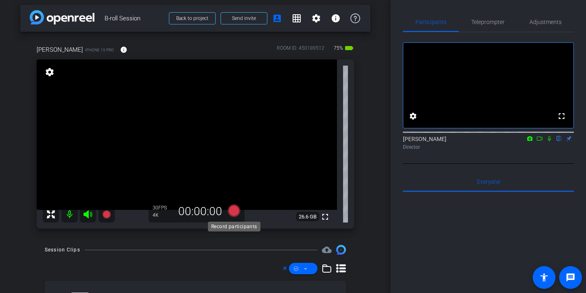
click at [237, 212] on icon at bounding box center [234, 210] width 12 height 12
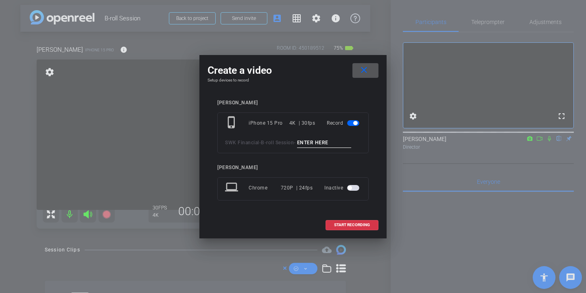
click at [331, 141] on input at bounding box center [324, 143] width 55 height 10
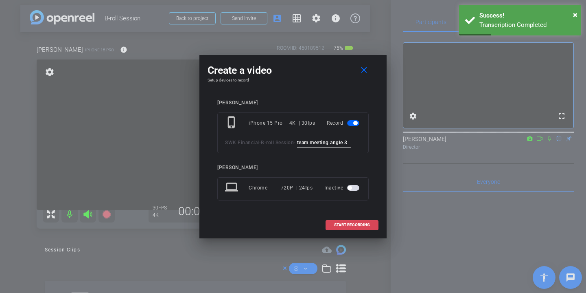
type input "team meeting angle 3"
click at [355, 224] on span "START RECORDING" at bounding box center [352, 225] width 36 height 4
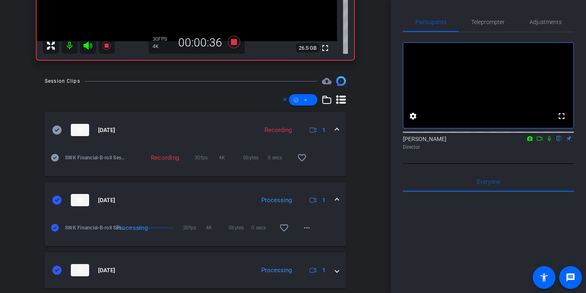
scroll to position [0, 0]
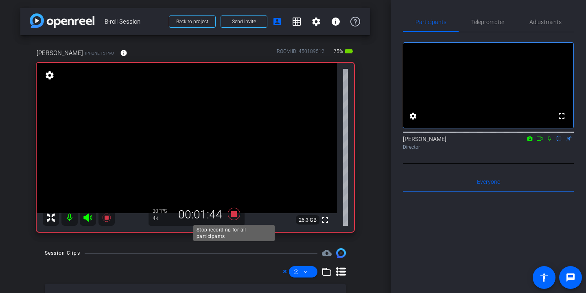
click at [234, 212] on icon at bounding box center [234, 214] width 12 height 12
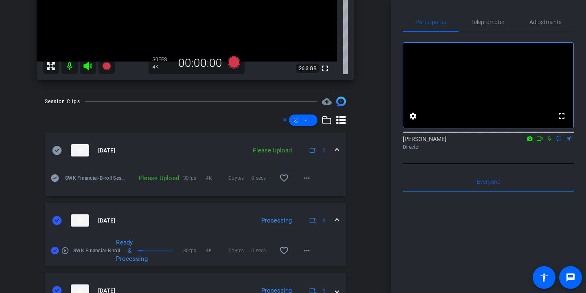
scroll to position [155, 0]
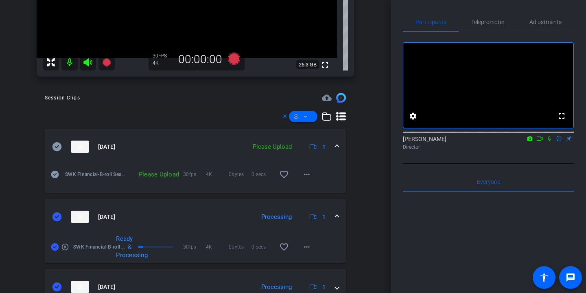
click at [57, 148] on icon at bounding box center [57, 146] width 9 height 9
click at [315, 115] on span at bounding box center [303, 117] width 28 height 20
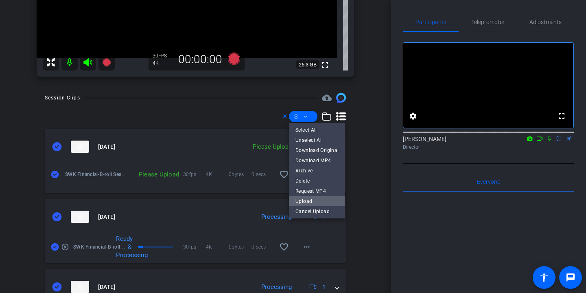
click at [320, 205] on span "Upload" at bounding box center [317, 201] width 43 height 10
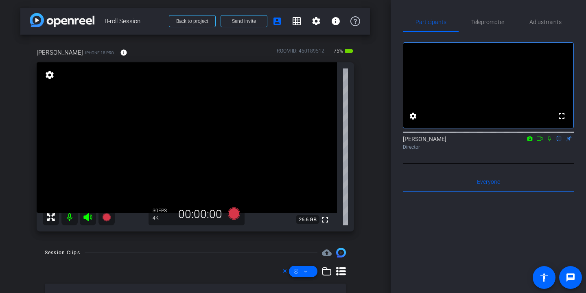
scroll to position [0, 0]
click at [240, 213] on icon at bounding box center [234, 213] width 20 height 15
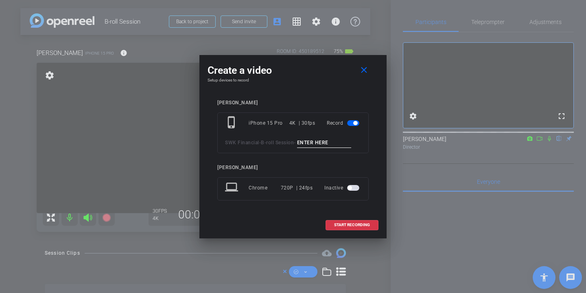
click at [319, 141] on input at bounding box center [324, 143] width 55 height 10
type input "front desk wide"
click at [354, 225] on span "START RECORDING" at bounding box center [352, 225] width 36 height 4
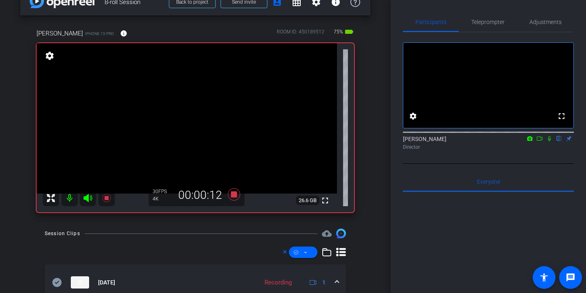
scroll to position [19, 0]
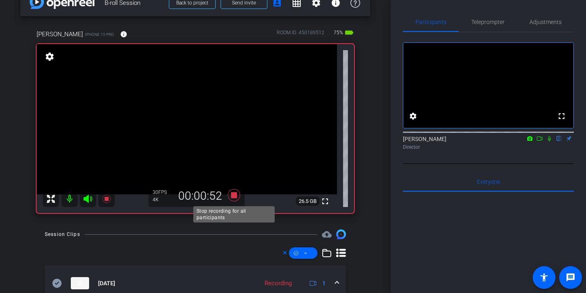
click at [236, 194] on icon at bounding box center [234, 195] width 12 height 12
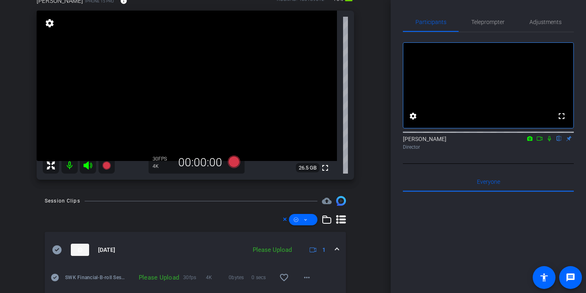
scroll to position [59, 0]
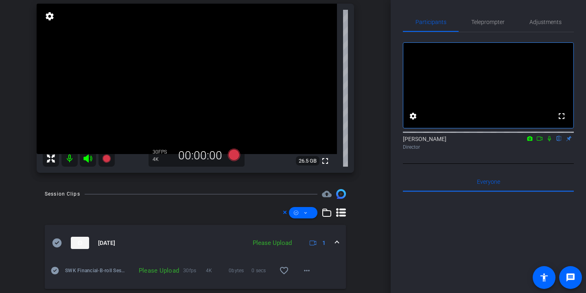
click at [53, 239] on icon at bounding box center [57, 243] width 10 height 10
click at [311, 213] on span at bounding box center [303, 213] width 28 height 20
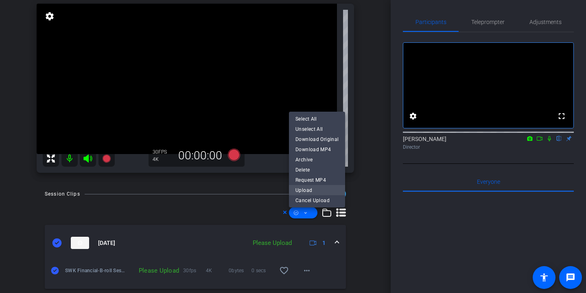
click at [318, 192] on span "Upload" at bounding box center [317, 190] width 43 height 10
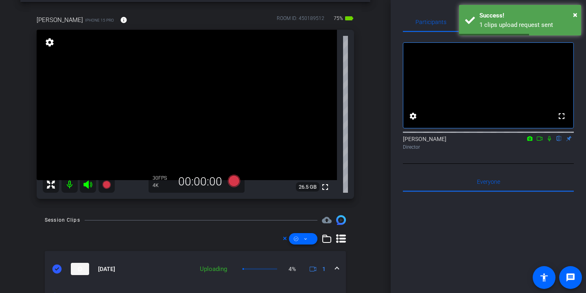
scroll to position [26, 0]
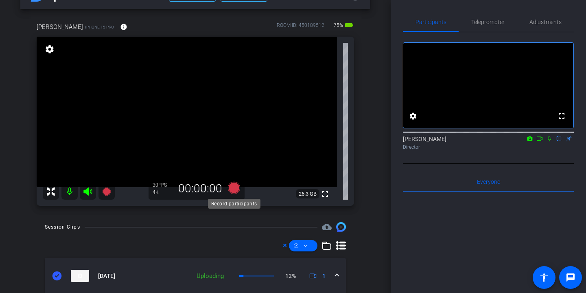
click at [234, 186] on icon at bounding box center [234, 188] width 12 height 12
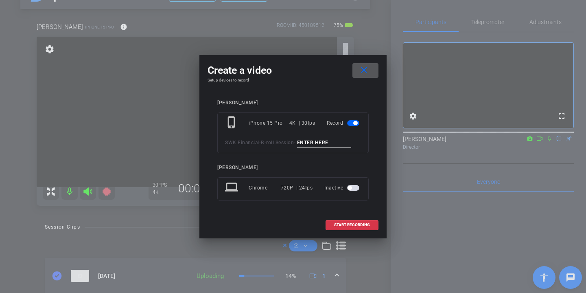
click at [324, 142] on input at bounding box center [324, 143] width 55 height 10
paste input "f"
type input "front desk close"
click at [357, 225] on span "START RECORDING" at bounding box center [352, 225] width 36 height 4
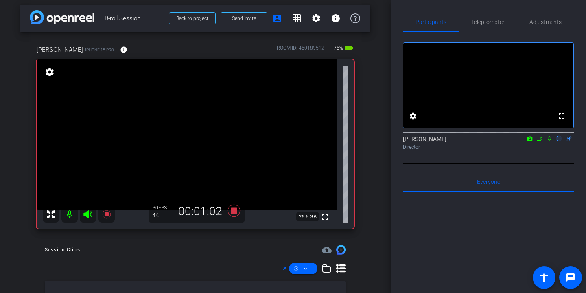
scroll to position [4, 0]
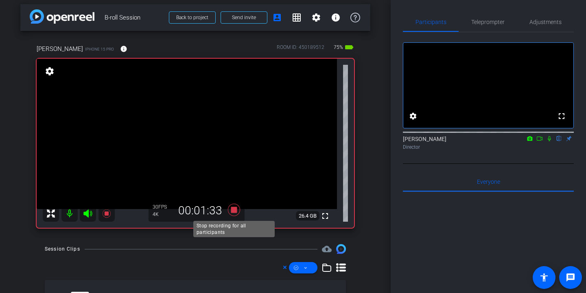
click at [232, 210] on icon at bounding box center [234, 210] width 12 height 12
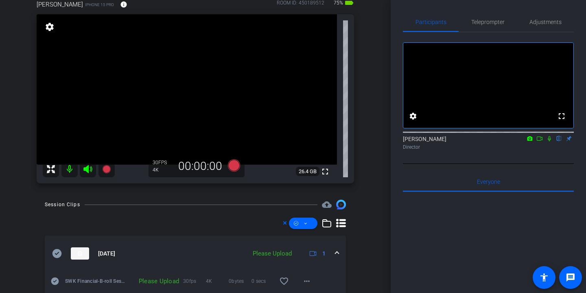
scroll to position [68, 0]
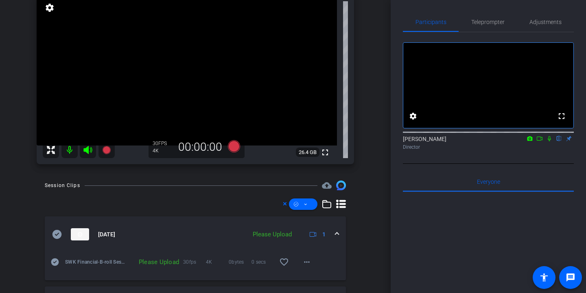
click at [55, 232] on icon at bounding box center [57, 234] width 9 height 9
click at [308, 202] on span at bounding box center [303, 204] width 28 height 20
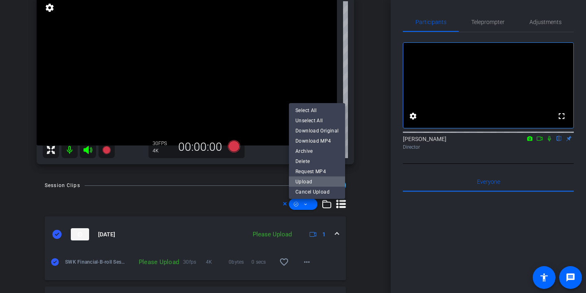
click at [321, 181] on span "Upload" at bounding box center [317, 181] width 43 height 10
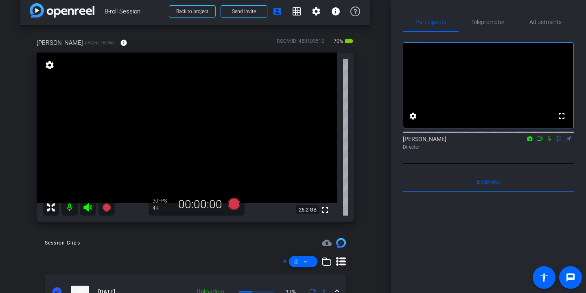
scroll to position [0, 0]
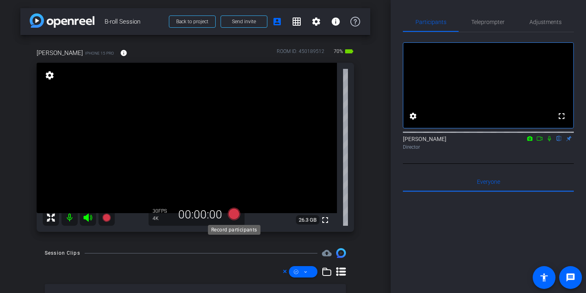
click at [239, 217] on icon at bounding box center [234, 213] width 20 height 15
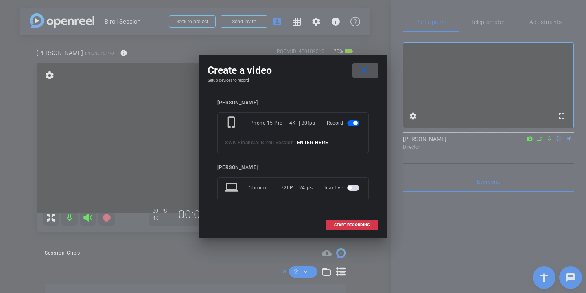
click at [321, 137] on div "phone_iphone iPhone 15 Pro 4K | 30fps Record SWK Financial - B-roll Session -" at bounding box center [292, 132] width 151 height 41
click at [317, 145] on input at bounding box center [324, 143] width 55 height 10
click at [369, 63] on span at bounding box center [366, 71] width 26 height 20
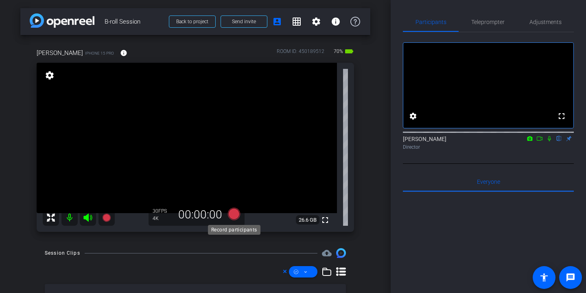
click at [236, 213] on icon at bounding box center [234, 214] width 12 height 12
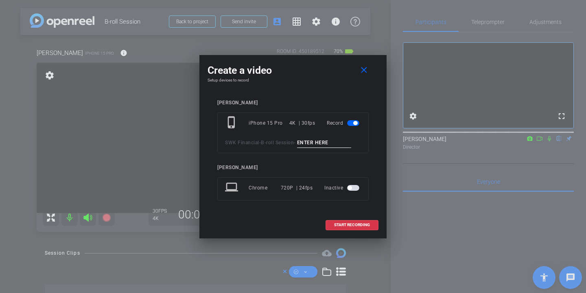
click at [324, 144] on input at bounding box center [324, 143] width 55 height 10
type input "Jim Ed Desk"
click at [357, 224] on span "START RECORDING" at bounding box center [352, 225] width 36 height 4
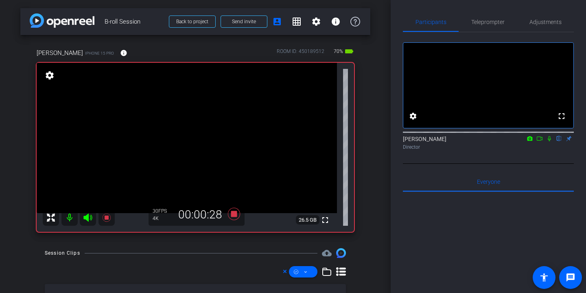
scroll to position [0, 0]
click at [239, 212] on icon at bounding box center [234, 213] width 20 height 15
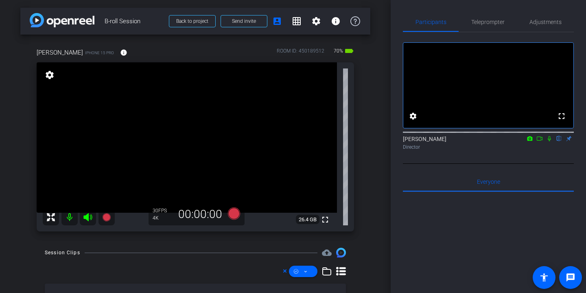
click at [238, 215] on icon at bounding box center [234, 213] width 12 height 12
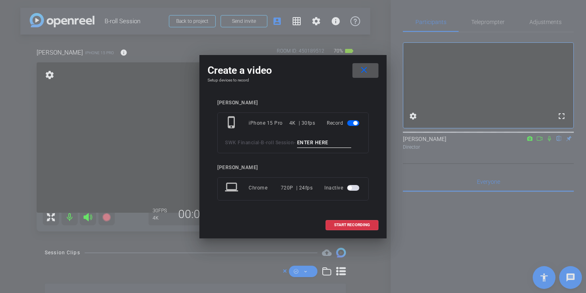
click at [327, 140] on input at bounding box center [324, 143] width 55 height 10
drag, startPoint x: 349, startPoint y: 145, endPoint x: 287, endPoint y: 145, distance: 61.9
click at [287, 145] on div "SWK Financial - B-roll Session - Jim Ed and Tanya" at bounding box center [293, 143] width 136 height 10
type input "Jim Ed and Tanya"
click at [362, 70] on mat-icon "close" at bounding box center [364, 70] width 10 height 10
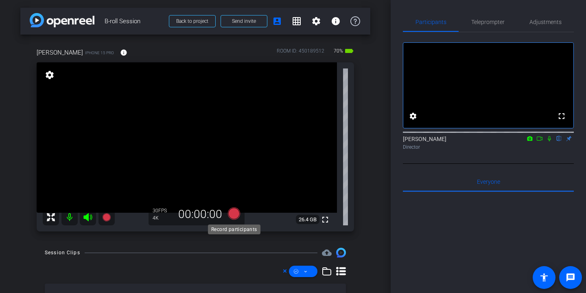
click at [234, 212] on icon at bounding box center [234, 213] width 12 height 12
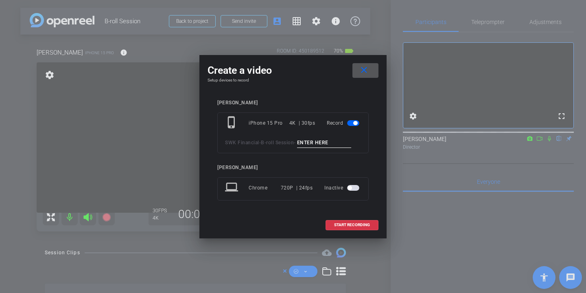
click at [316, 141] on input at bounding box center [324, 143] width 55 height 10
paste input "Jim Ed and Tanya"
type input "Jim Ed and Tanya"
click at [361, 224] on span "START RECORDING" at bounding box center [352, 225] width 36 height 4
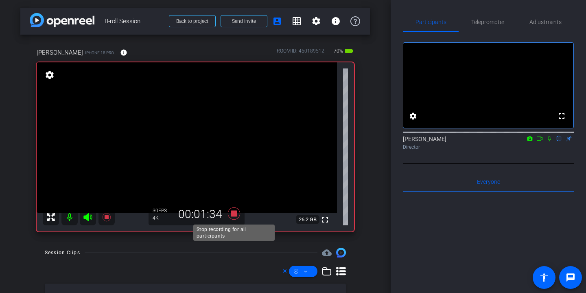
click at [237, 213] on icon at bounding box center [234, 213] width 20 height 15
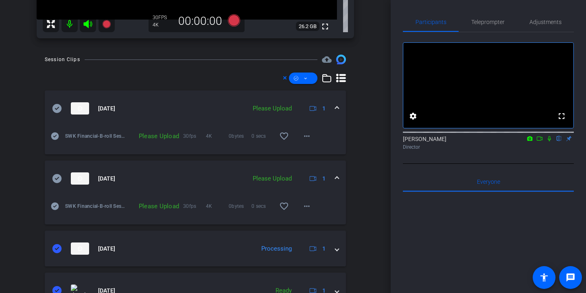
scroll to position [202, 0]
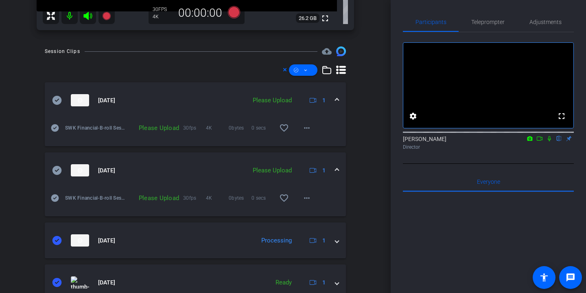
click at [54, 170] on icon at bounding box center [57, 170] width 9 height 9
click at [57, 97] on icon at bounding box center [57, 100] width 9 height 9
click at [311, 72] on span at bounding box center [303, 70] width 28 height 20
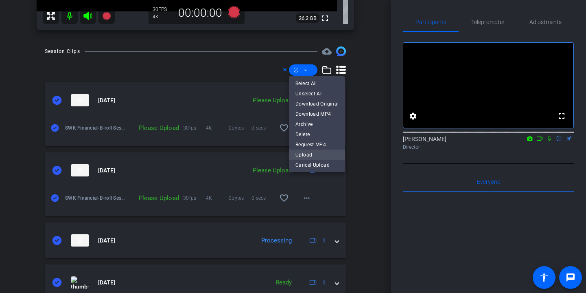
click at [324, 153] on span "Upload" at bounding box center [317, 154] width 43 height 10
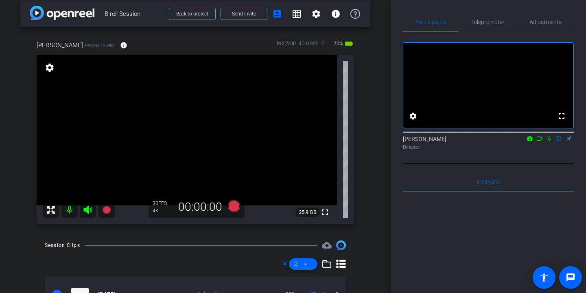
scroll to position [0, 0]
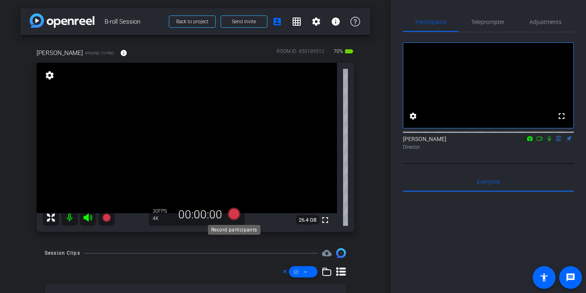
click at [233, 217] on icon at bounding box center [234, 214] width 12 height 12
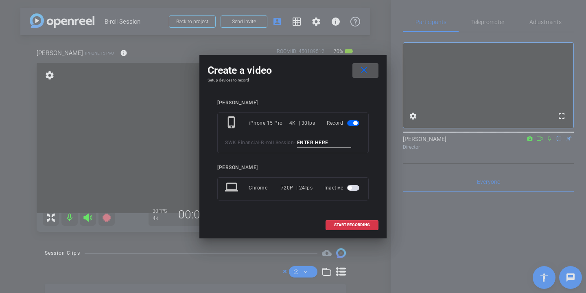
click at [324, 143] on input at bounding box center [324, 143] width 55 height 10
drag, startPoint x: 335, startPoint y: 140, endPoint x: 265, endPoint y: 140, distance: 70.0
click at [265, 140] on div "SWK Financial - B-roll Session - Troy desk" at bounding box center [293, 143] width 136 height 10
type input "Troy desk"
click at [367, 72] on mat-icon "close" at bounding box center [364, 70] width 10 height 10
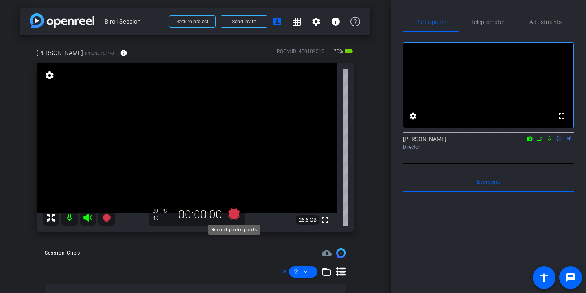
click at [239, 215] on icon at bounding box center [234, 214] width 12 height 12
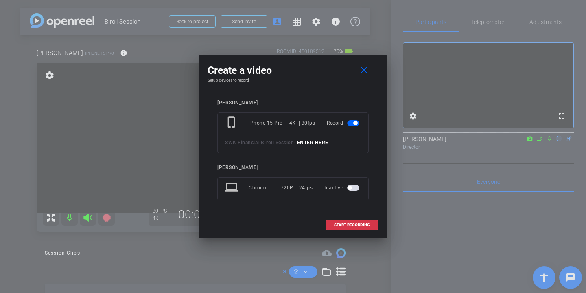
click at [331, 139] on input at bounding box center [324, 143] width 55 height 10
paste input "Troy desk"
type input "Troy desk"
click at [367, 72] on mat-icon "close" at bounding box center [364, 70] width 10 height 10
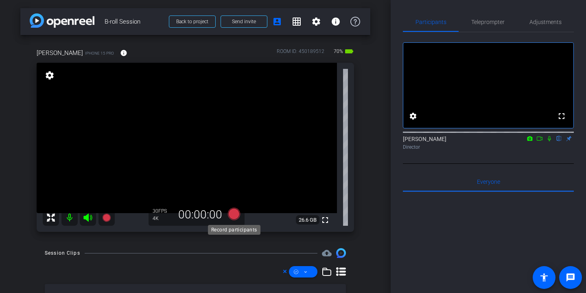
click at [236, 213] on icon at bounding box center [234, 214] width 12 height 12
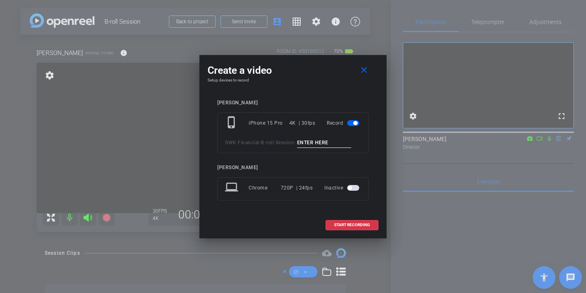
click at [322, 143] on input at bounding box center [324, 143] width 55 height 10
paste input "Troy desk"
drag, startPoint x: 338, startPoint y: 142, endPoint x: 280, endPoint y: 140, distance: 57.8
click at [280, 140] on div "SWK Financial - B-roll Session - Troy desk" at bounding box center [293, 143] width 136 height 10
type input "Troy desk"
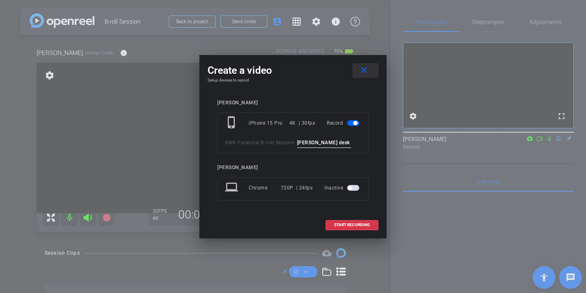
click at [363, 74] on mat-icon "close" at bounding box center [364, 70] width 10 height 10
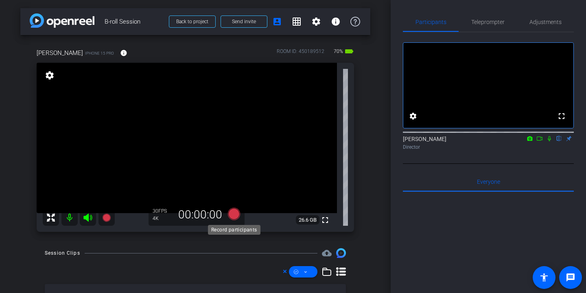
click at [232, 214] on icon at bounding box center [234, 214] width 12 height 12
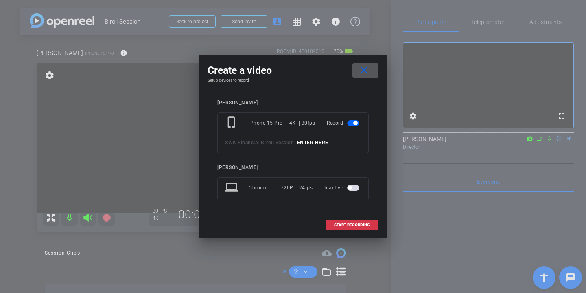
click at [321, 145] on input at bounding box center [324, 143] width 55 height 10
paste input "Troy desk"
type input "Troy desk"
click at [361, 223] on span "START RECORDING" at bounding box center [352, 225] width 36 height 4
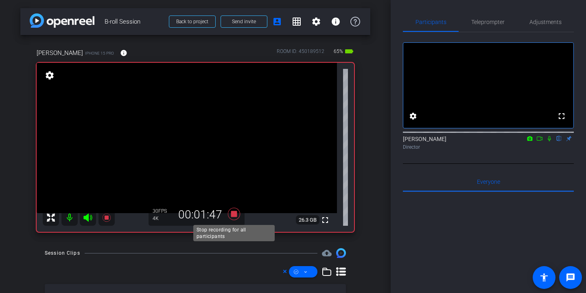
click at [233, 217] on icon at bounding box center [234, 213] width 20 height 15
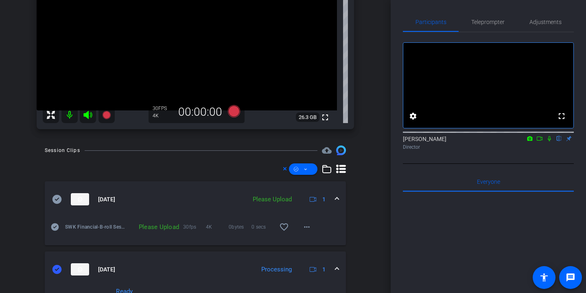
scroll to position [113, 0]
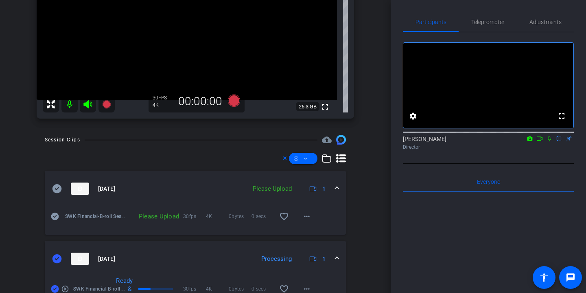
click at [59, 190] on icon at bounding box center [57, 188] width 9 height 9
click at [309, 158] on span at bounding box center [303, 159] width 28 height 20
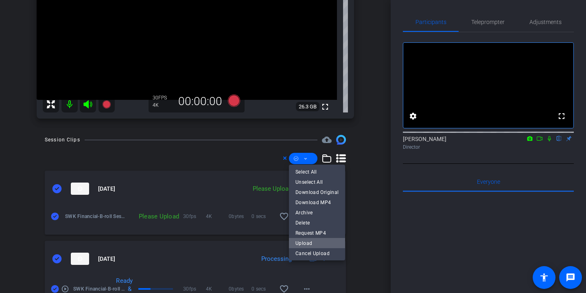
click at [320, 244] on span "Upload" at bounding box center [317, 243] width 43 height 10
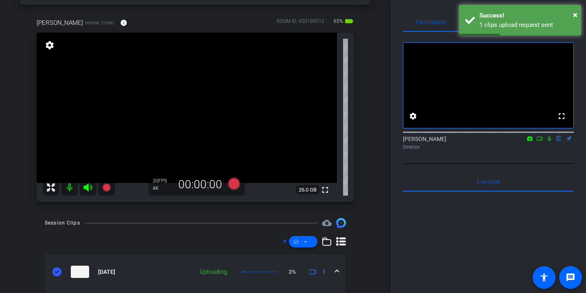
scroll to position [0, 0]
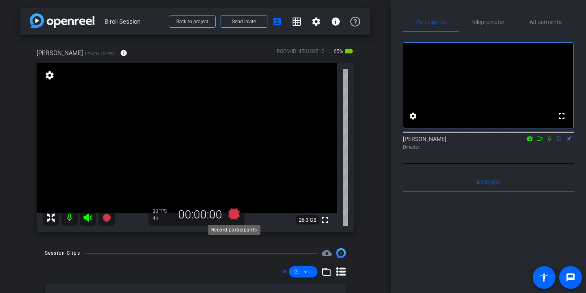
click at [234, 215] on icon at bounding box center [234, 214] width 12 height 12
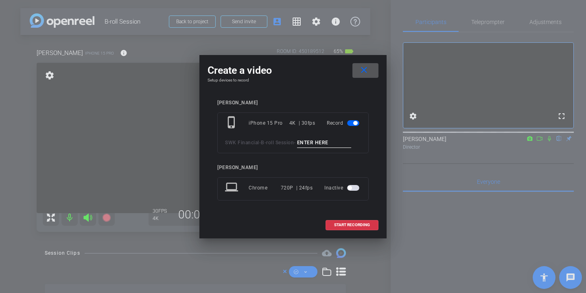
click at [321, 140] on input at bounding box center [324, 143] width 55 height 10
click at [367, 66] on mat-icon "close" at bounding box center [364, 70] width 10 height 10
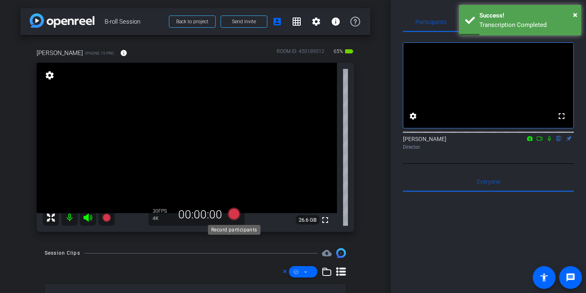
click at [230, 215] on icon at bounding box center [234, 214] width 12 height 12
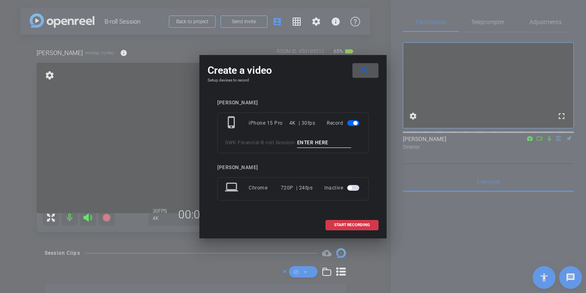
click at [319, 142] on input at bounding box center [324, 143] width 55 height 10
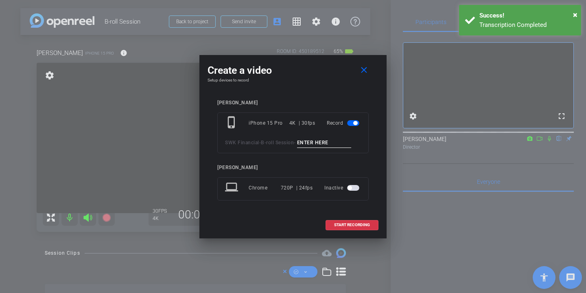
paste input "Troy desk"
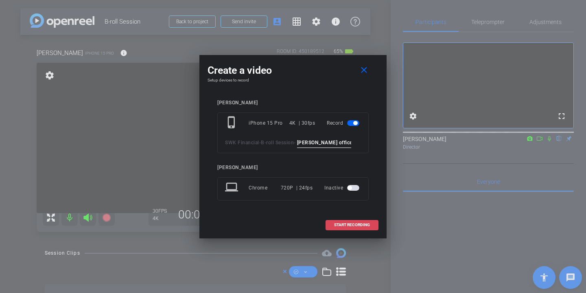
type input "Troy office"
click at [346, 225] on span "START RECORDING" at bounding box center [352, 225] width 36 height 4
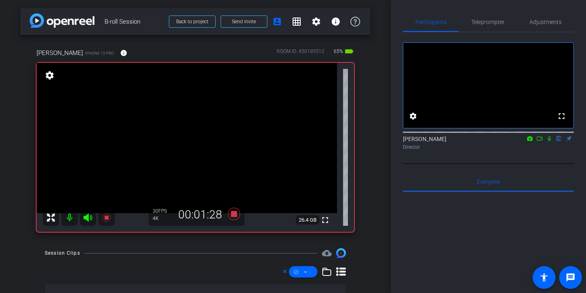
click at [286, 108] on video at bounding box center [187, 138] width 300 height 150
click at [275, 147] on video at bounding box center [187, 138] width 300 height 150
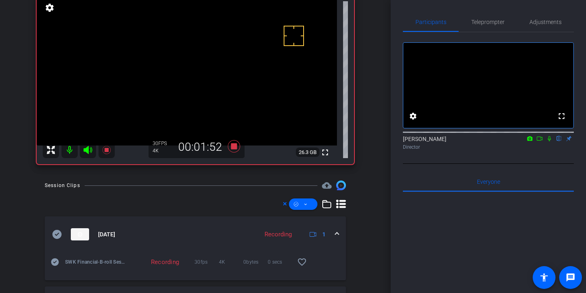
scroll to position [77, 0]
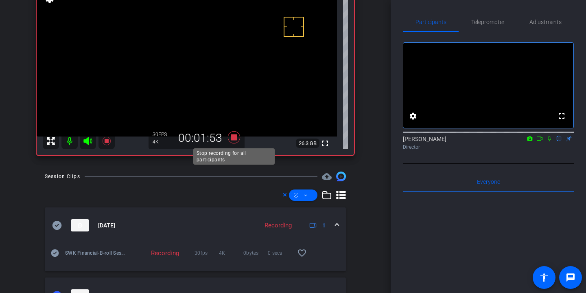
click at [235, 136] on icon at bounding box center [234, 137] width 12 height 12
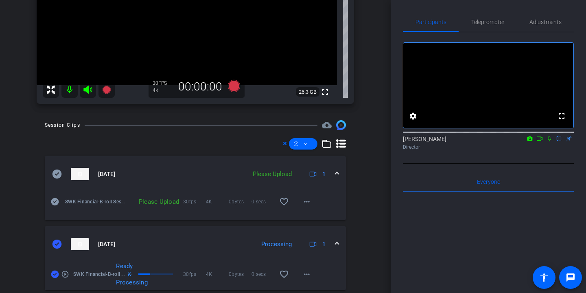
scroll to position [134, 0]
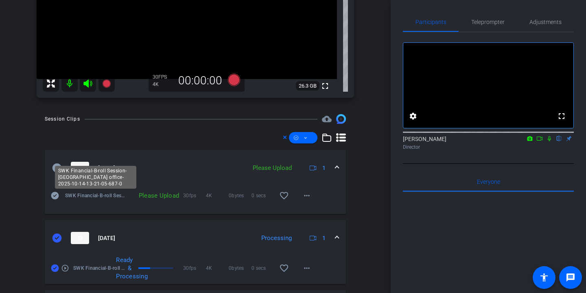
click at [59, 168] on div "SWK Financial-B-roll Session-[GEOGRAPHIC_DATA] office-2025-10-14-13-21-05-687-0" at bounding box center [95, 177] width 81 height 23
click at [56, 168] on icon at bounding box center [57, 167] width 9 height 9
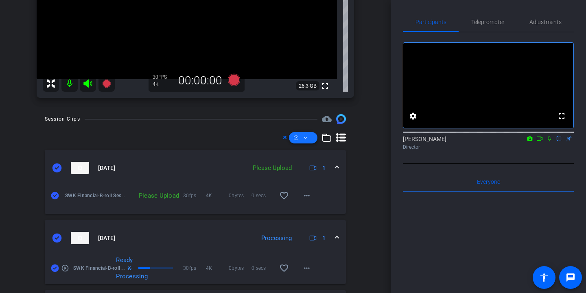
click at [312, 138] on span at bounding box center [303, 138] width 28 height 20
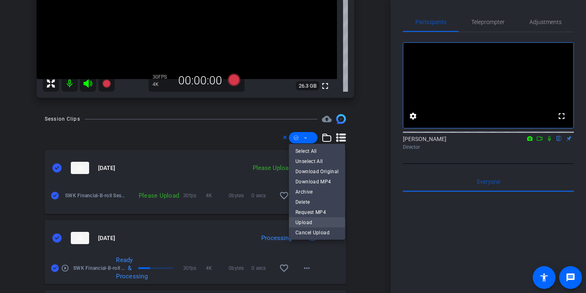
click at [320, 224] on span "Upload" at bounding box center [317, 222] width 43 height 10
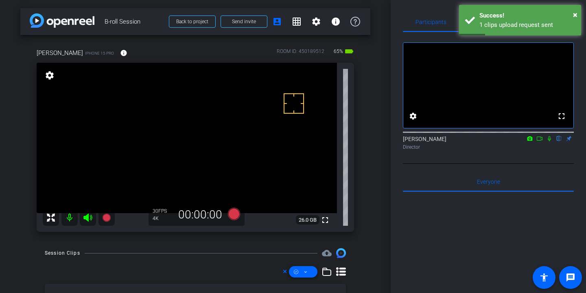
scroll to position [0, 0]
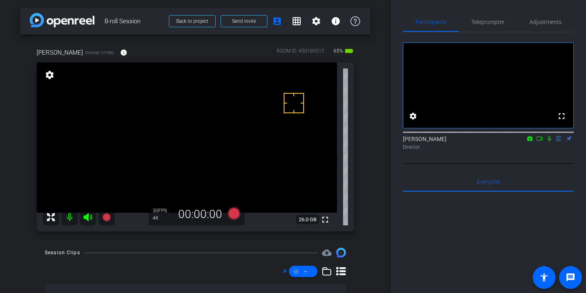
click at [119, 132] on video at bounding box center [187, 137] width 300 height 150
click at [377, 185] on div "arrow_back B-roll Session Back to project Send invite account_box grid_on setti…" at bounding box center [195, 146] width 391 height 293
click at [224, 151] on video at bounding box center [187, 137] width 300 height 150
click at [191, 153] on video at bounding box center [187, 137] width 300 height 150
click at [183, 126] on video at bounding box center [187, 137] width 300 height 150
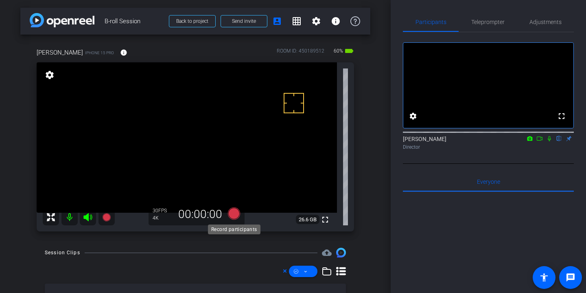
click at [234, 214] on icon at bounding box center [234, 213] width 12 height 12
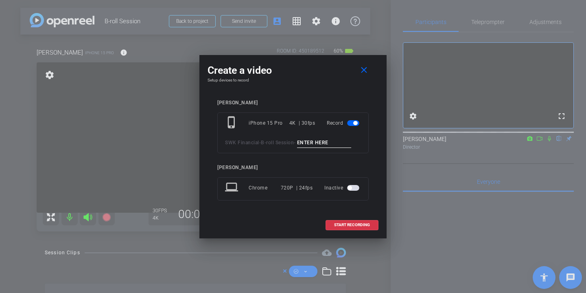
click at [330, 142] on input at bounding box center [324, 143] width 55 height 10
type input "team hero shot"
click at [359, 223] on span "START RECORDING" at bounding box center [352, 225] width 36 height 4
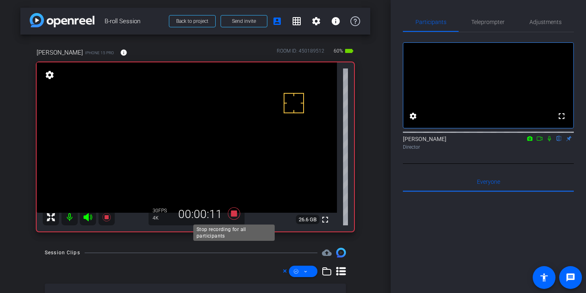
click at [237, 210] on icon at bounding box center [234, 213] width 20 height 15
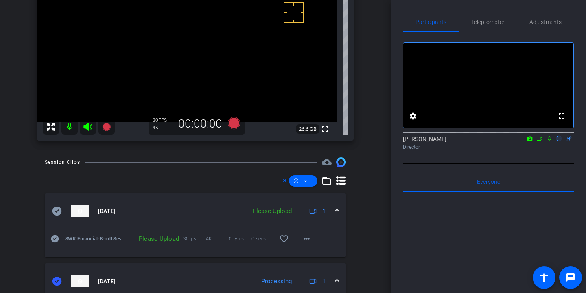
scroll to position [93, 0]
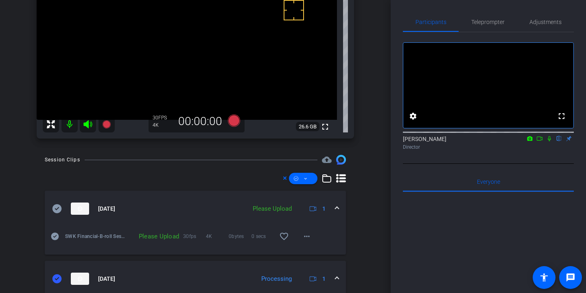
click at [55, 205] on icon at bounding box center [57, 208] width 9 height 9
click at [315, 175] on span at bounding box center [303, 179] width 28 height 20
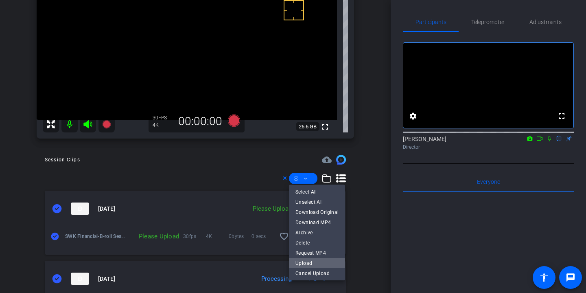
click at [318, 262] on span "Upload" at bounding box center [317, 263] width 43 height 10
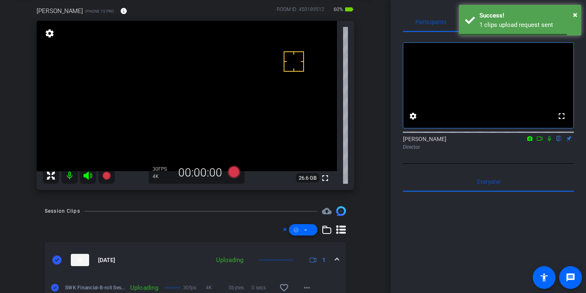
scroll to position [19, 0]
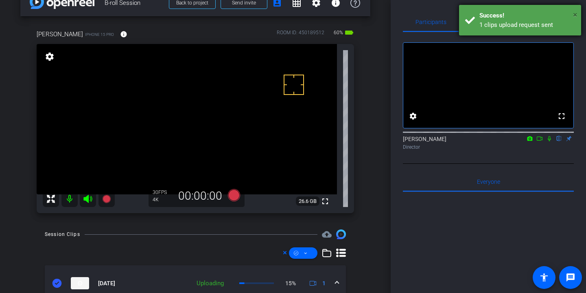
click at [577, 14] on span "×" at bounding box center [575, 15] width 4 height 10
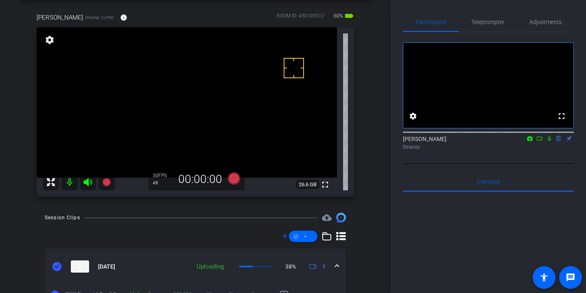
scroll to position [0, 0]
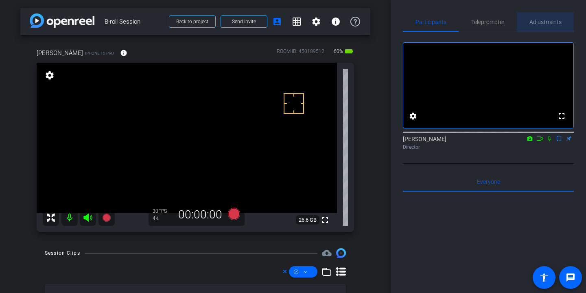
click at [555, 17] on span "Adjustments" at bounding box center [546, 22] width 32 height 20
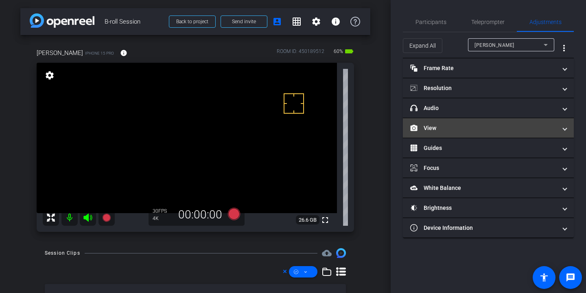
click at [485, 121] on mat-expansion-panel-header "View" at bounding box center [488, 128] width 171 height 20
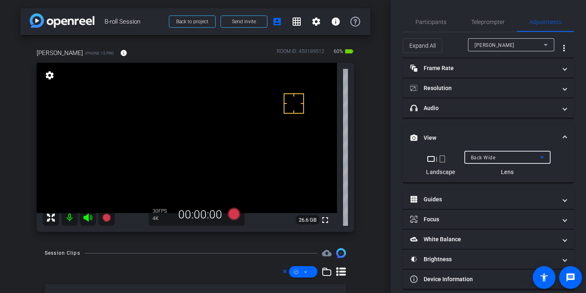
click at [492, 156] on span "Back Wide" at bounding box center [483, 158] width 25 height 6
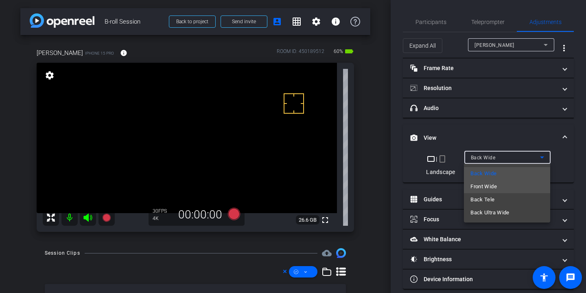
click at [492, 185] on span "Front Wide" at bounding box center [484, 187] width 26 height 10
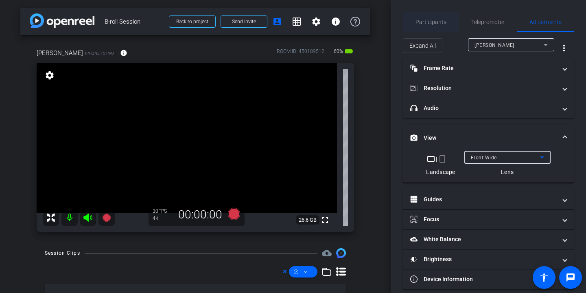
click at [441, 23] on span "Participants" at bounding box center [431, 22] width 31 height 6
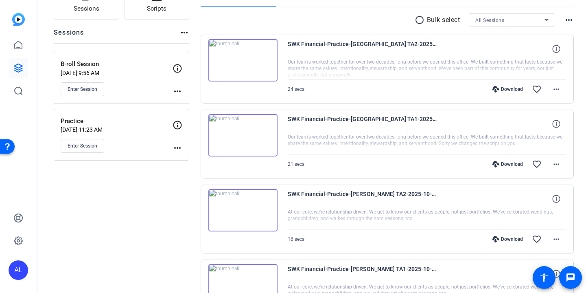
scroll to position [24, 0]
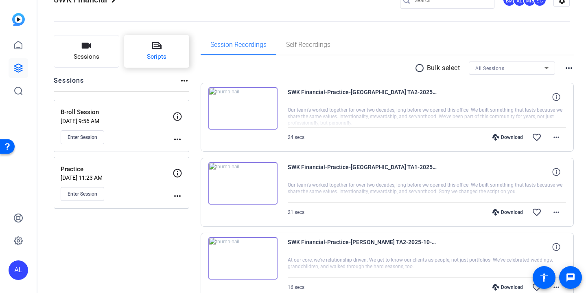
click at [171, 50] on button "Scripts" at bounding box center [157, 51] width 66 height 33
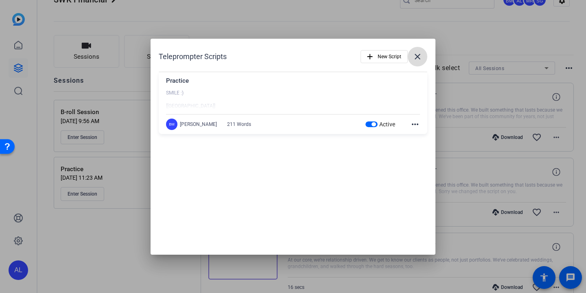
click at [423, 51] on span at bounding box center [418, 57] width 20 height 20
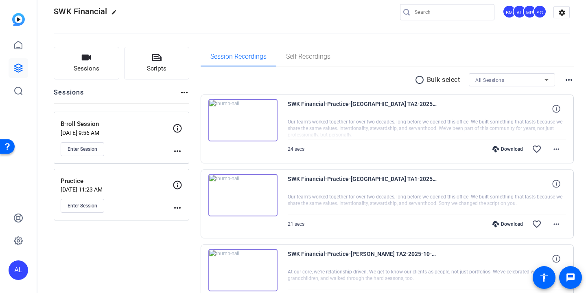
scroll to position [0, 0]
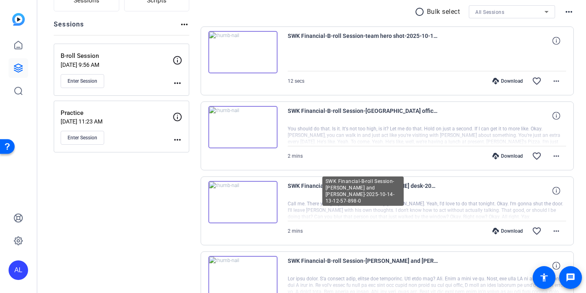
scroll to position [14, 0]
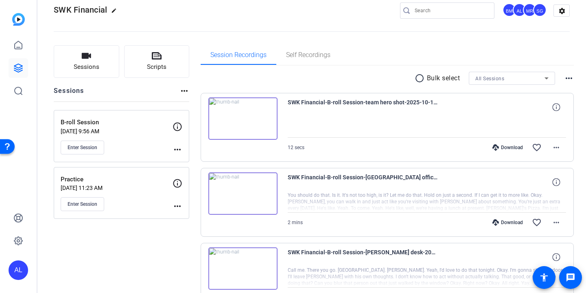
click at [424, 78] on mat-icon "radio_button_unchecked" at bounding box center [421, 78] width 12 height 10
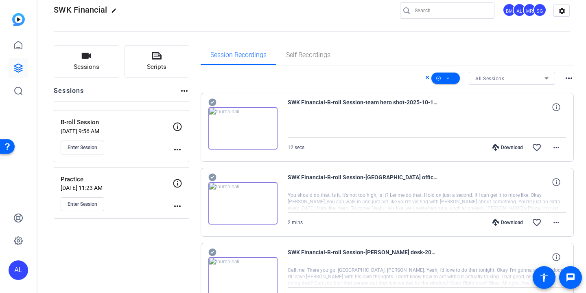
click at [213, 101] on icon at bounding box center [212, 103] width 8 height 8
click at [212, 174] on icon at bounding box center [212, 177] width 8 height 8
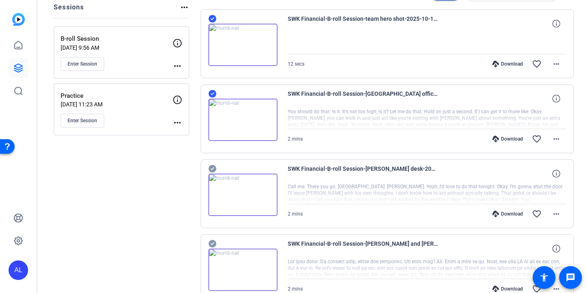
click at [212, 171] on icon at bounding box center [212, 169] width 8 height 8
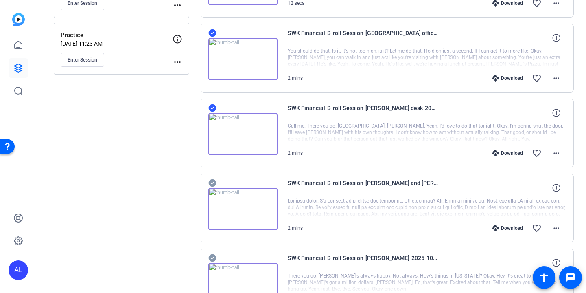
scroll to position [162, 0]
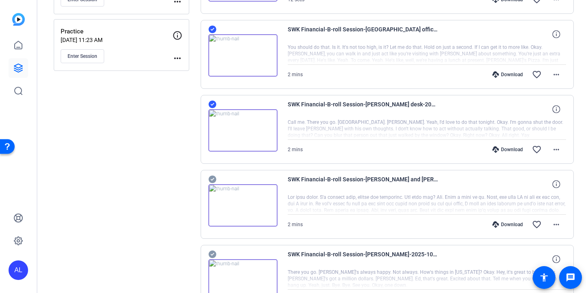
click at [211, 177] on icon at bounding box center [212, 179] width 8 height 8
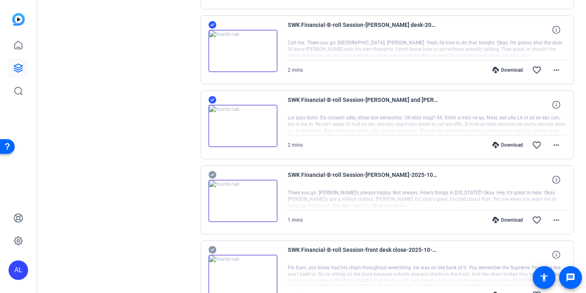
click at [214, 176] on icon at bounding box center [212, 175] width 8 height 8
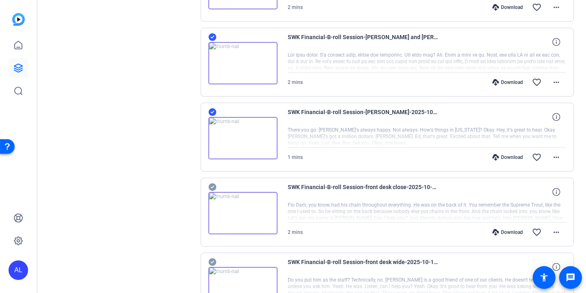
click at [213, 185] on icon at bounding box center [212, 187] width 8 height 8
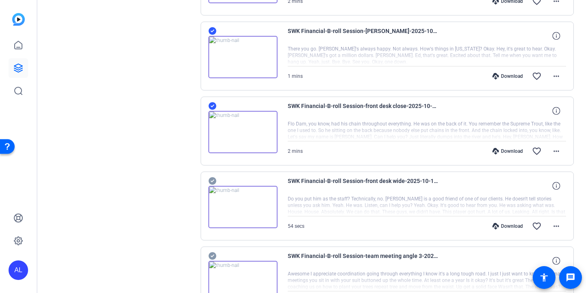
scroll to position [408, 0]
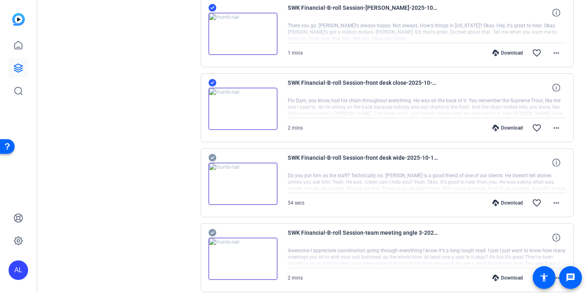
click at [212, 155] on icon at bounding box center [212, 158] width 8 height 8
click at [215, 228] on icon at bounding box center [212, 233] width 8 height 10
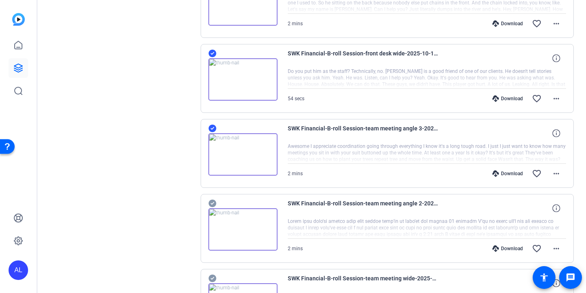
click at [211, 200] on icon at bounding box center [212, 203] width 8 height 8
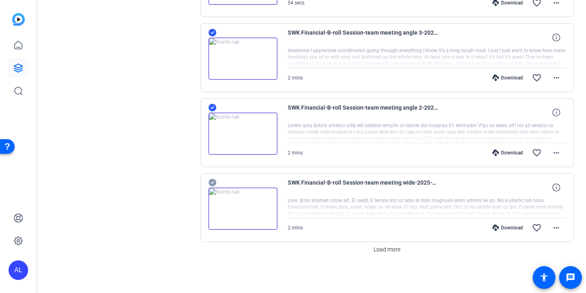
click at [210, 180] on icon at bounding box center [212, 183] width 8 height 8
click at [391, 249] on span "Load more" at bounding box center [387, 249] width 27 height 9
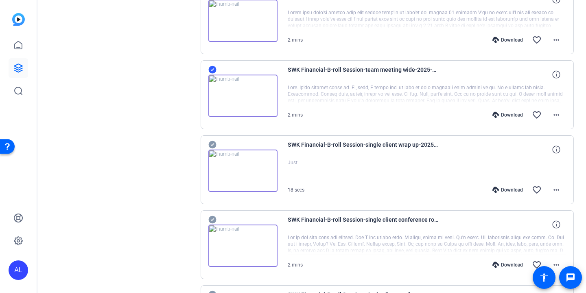
click at [214, 143] on icon at bounding box center [212, 145] width 8 height 8
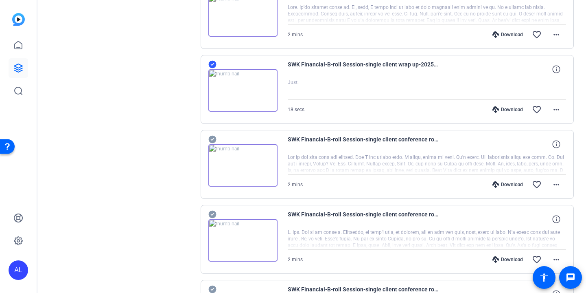
click at [211, 138] on icon at bounding box center [212, 140] width 8 height 8
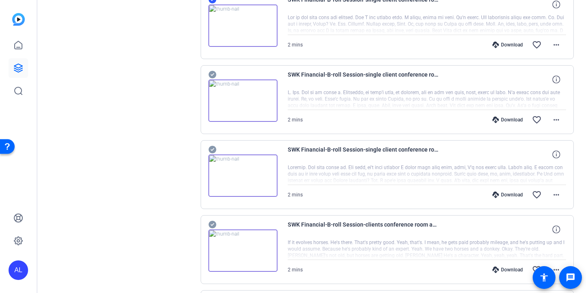
click at [213, 72] on icon at bounding box center [212, 75] width 8 height 8
click at [214, 147] on icon at bounding box center [212, 150] width 8 height 8
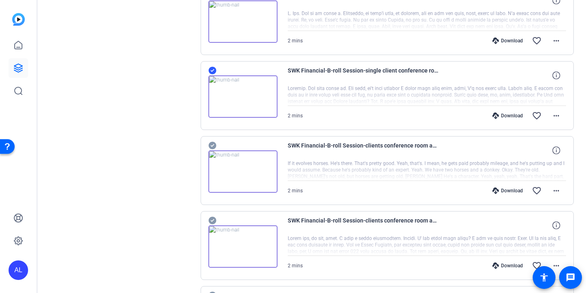
click at [212, 147] on icon at bounding box center [212, 146] width 8 height 8
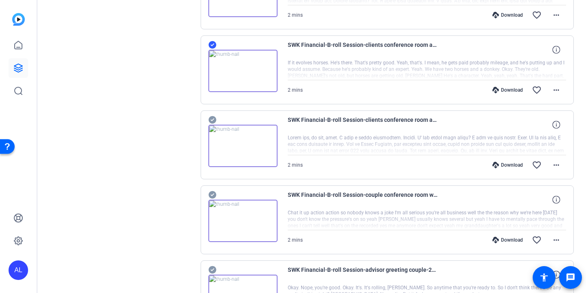
scroll to position [1126, 0]
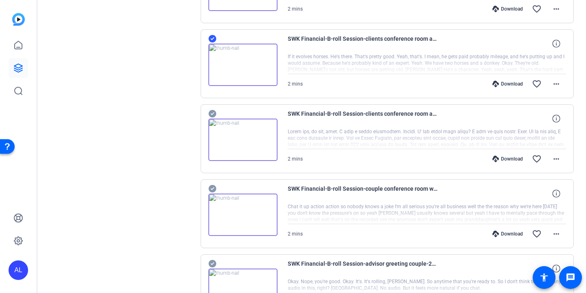
click at [213, 111] on icon at bounding box center [212, 114] width 8 height 8
click at [213, 187] on icon at bounding box center [212, 189] width 8 height 8
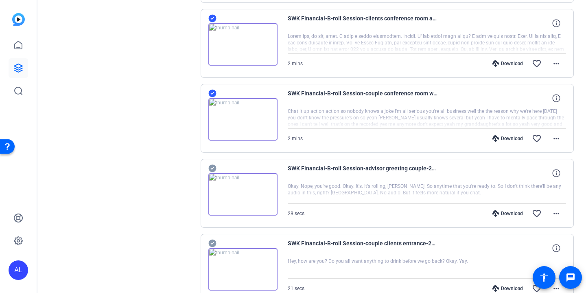
click at [213, 167] on icon at bounding box center [212, 168] width 8 height 10
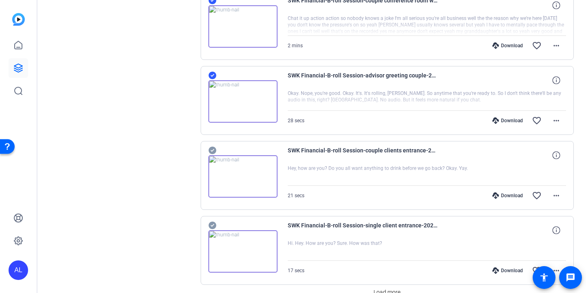
click at [213, 151] on icon at bounding box center [212, 151] width 8 height 8
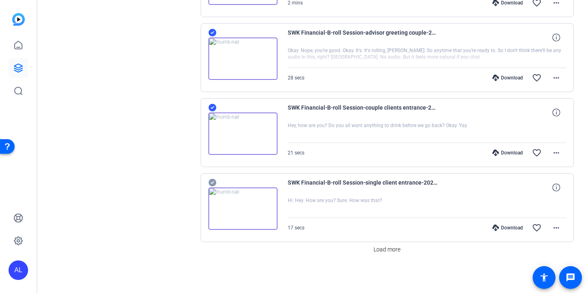
scroll to position [1357, 0]
click at [214, 182] on icon at bounding box center [212, 183] width 8 height 10
click at [388, 251] on span "Load more" at bounding box center [387, 249] width 27 height 9
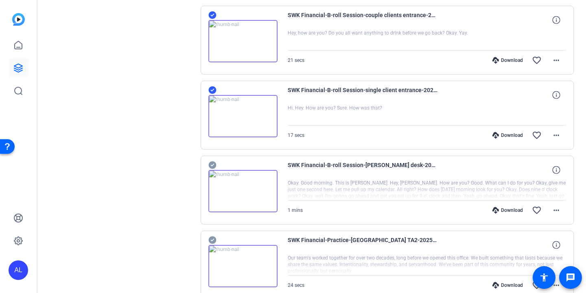
scroll to position [1473, 0]
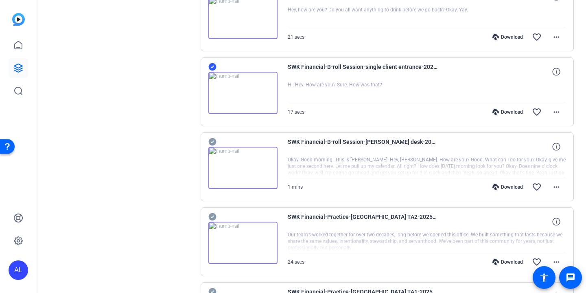
click at [212, 143] on icon at bounding box center [212, 142] width 8 height 8
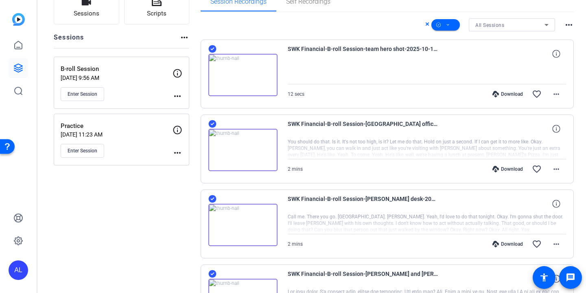
scroll to position [0, 0]
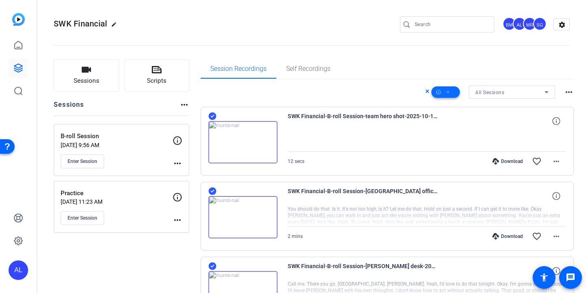
click at [452, 96] on span at bounding box center [446, 92] width 28 height 20
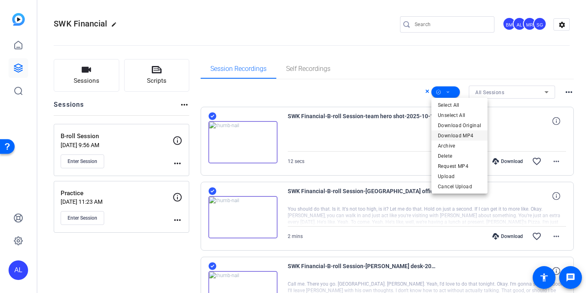
click at [471, 136] on span "Download MP4" at bounding box center [459, 136] width 43 height 10
